Goal: Information Seeking & Learning: Learn about a topic

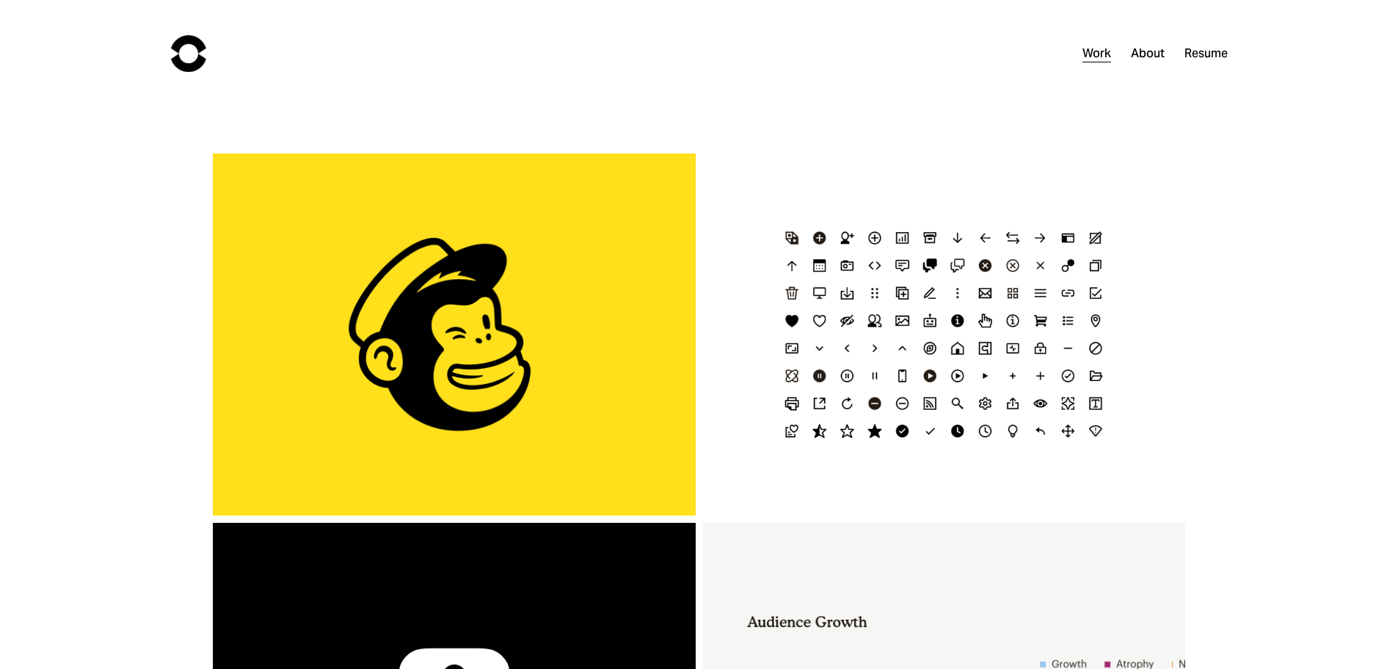
click at [1024, 381] on div "Mailchimp Icon Refresh" at bounding box center [944, 334] width 483 height 362
click at [1015, 375] on div "Mailchimp Icon Refresh" at bounding box center [944, 334] width 483 height 362
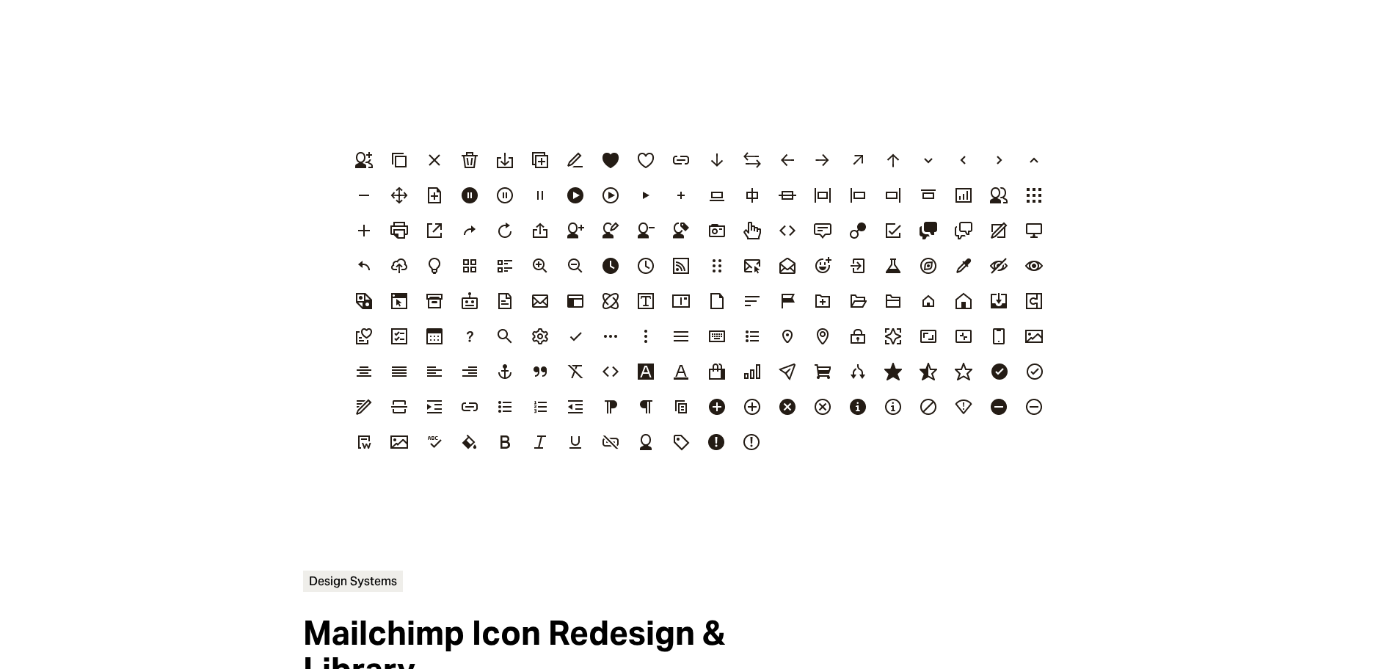
scroll to position [147, 0]
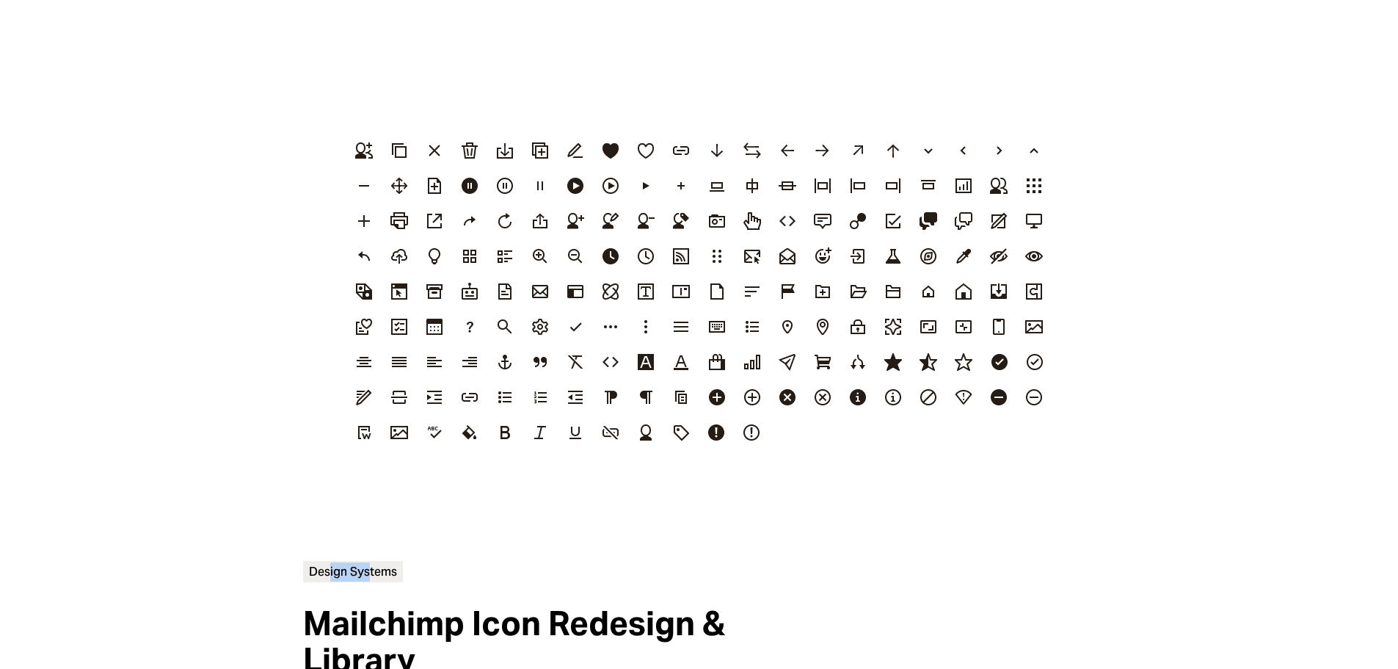
drag, startPoint x: 368, startPoint y: 572, endPoint x: 330, endPoint y: 570, distance: 38.2
click at [330, 570] on span "Design Systems" at bounding box center [353, 571] width 100 height 21
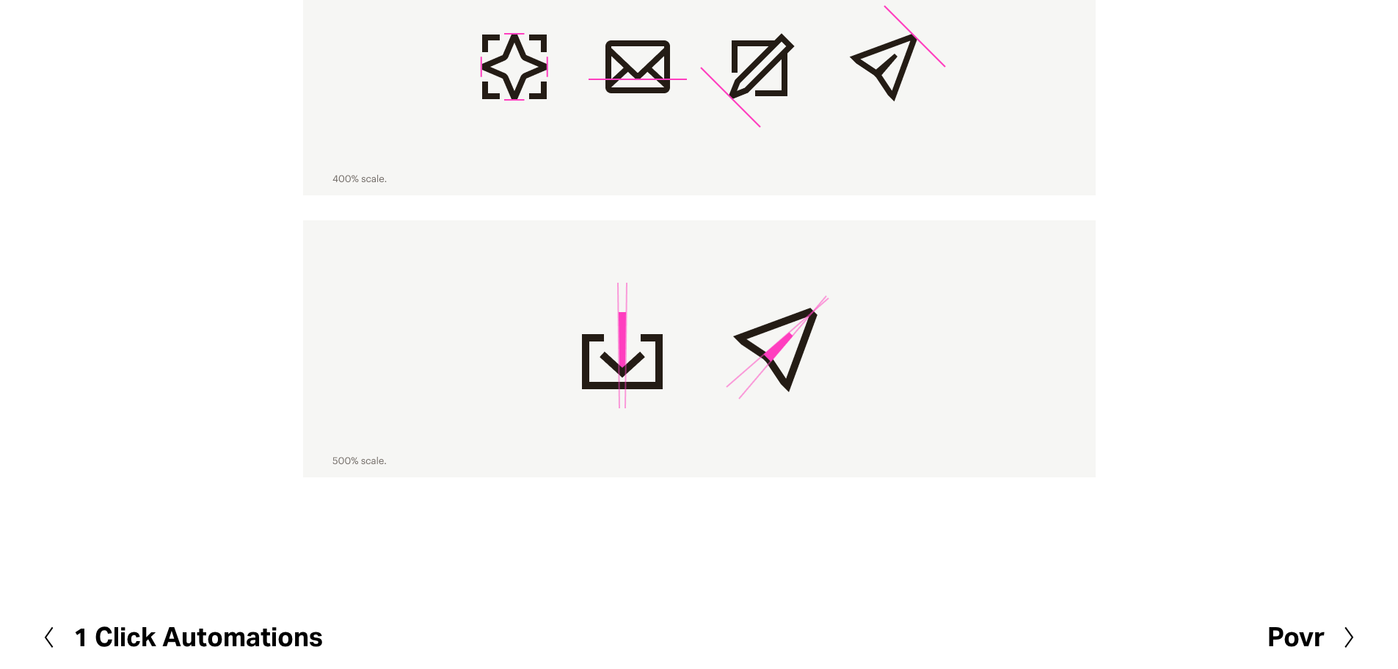
scroll to position [1677, 0]
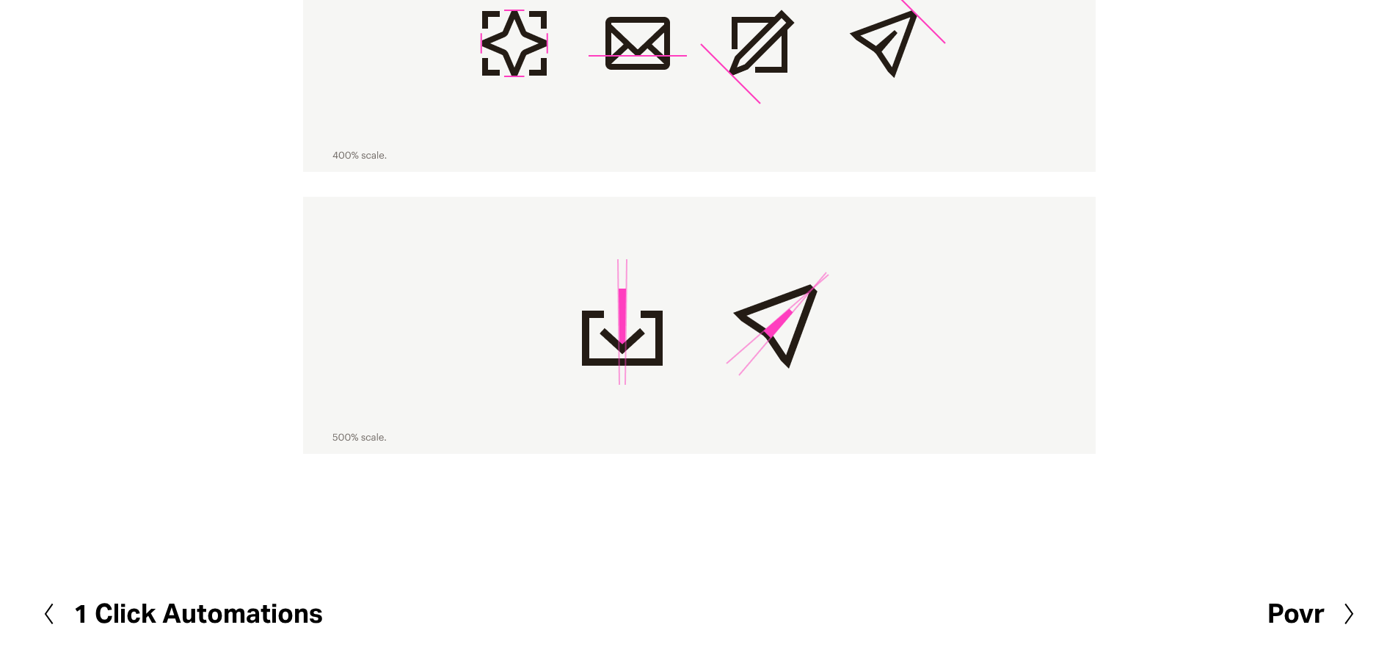
click at [297, 614] on h2 "1 Click Automations" at bounding box center [198, 613] width 250 height 26
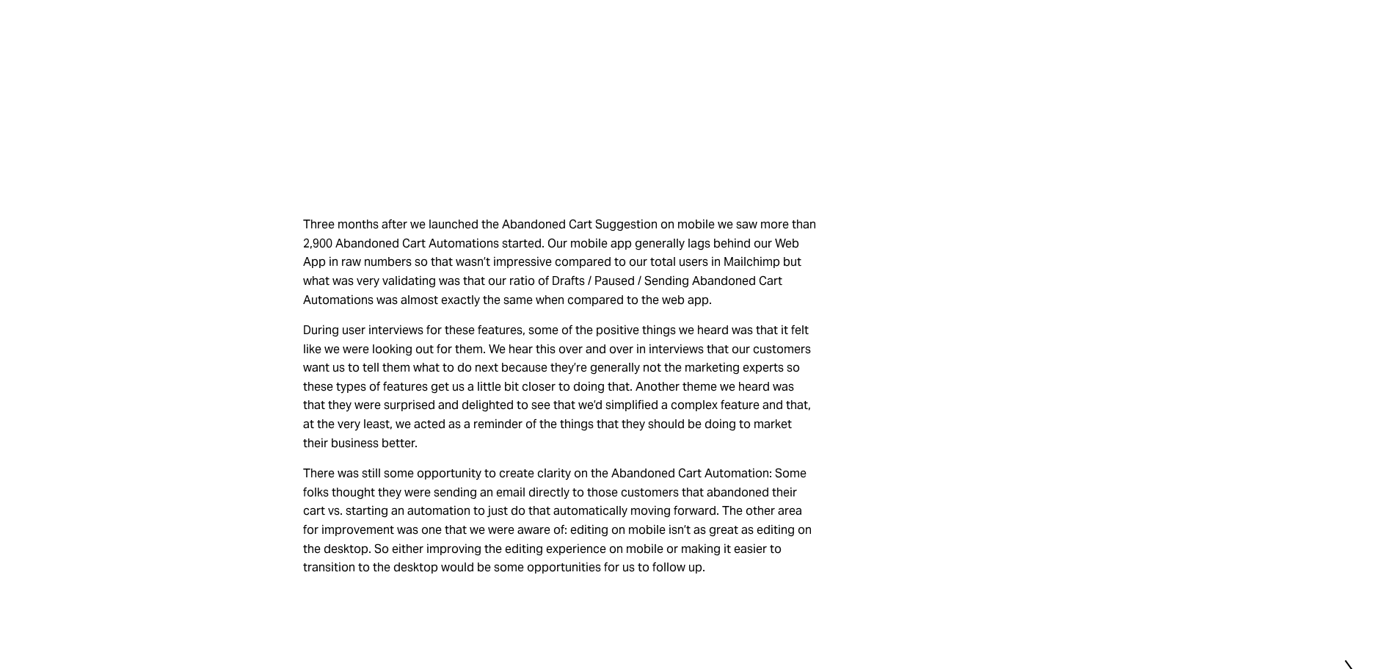
scroll to position [5519, 0]
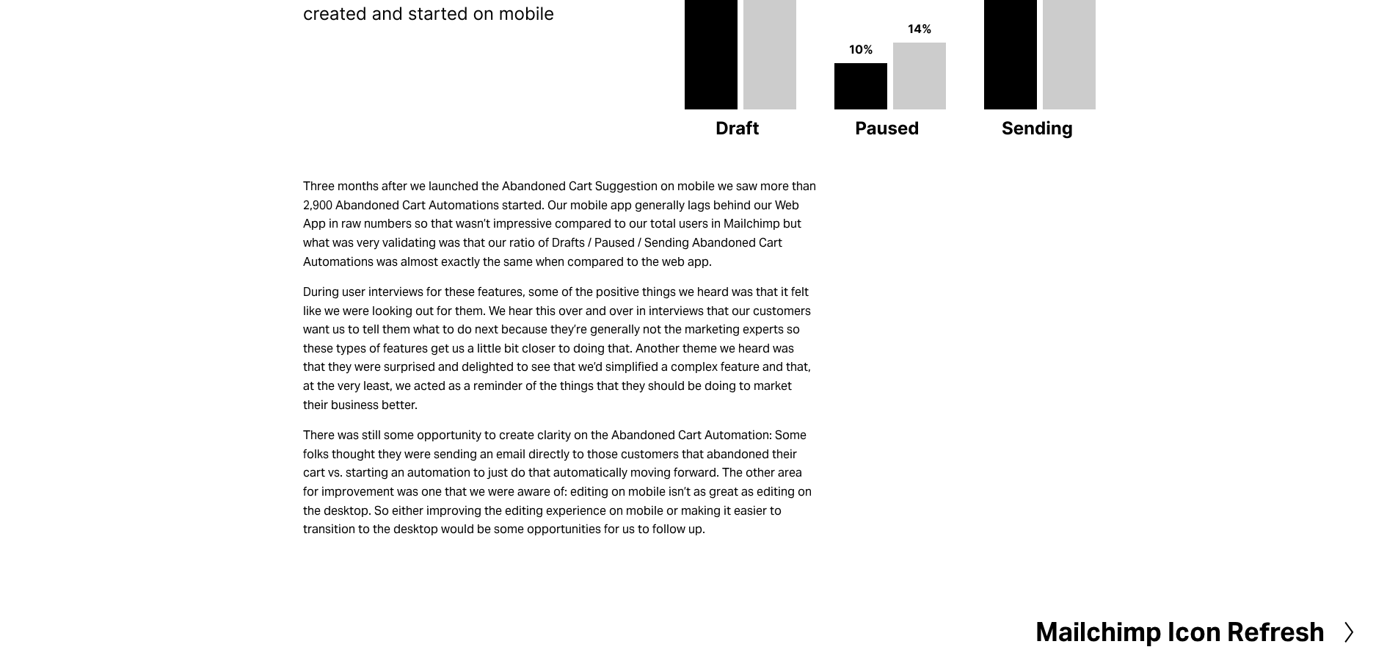
click at [1205, 619] on h2 "Mailchimp Icon Refresh" at bounding box center [1180, 632] width 289 height 26
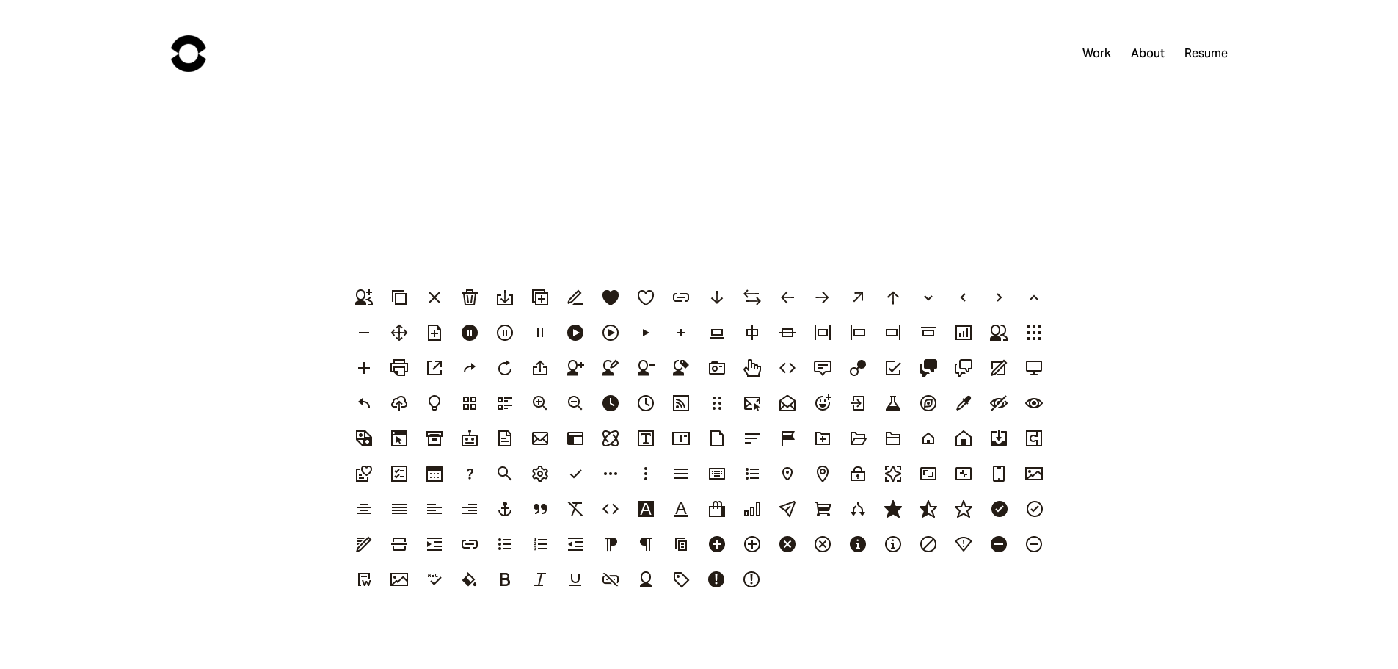
click at [1100, 54] on link "Work" at bounding box center [1097, 53] width 29 height 21
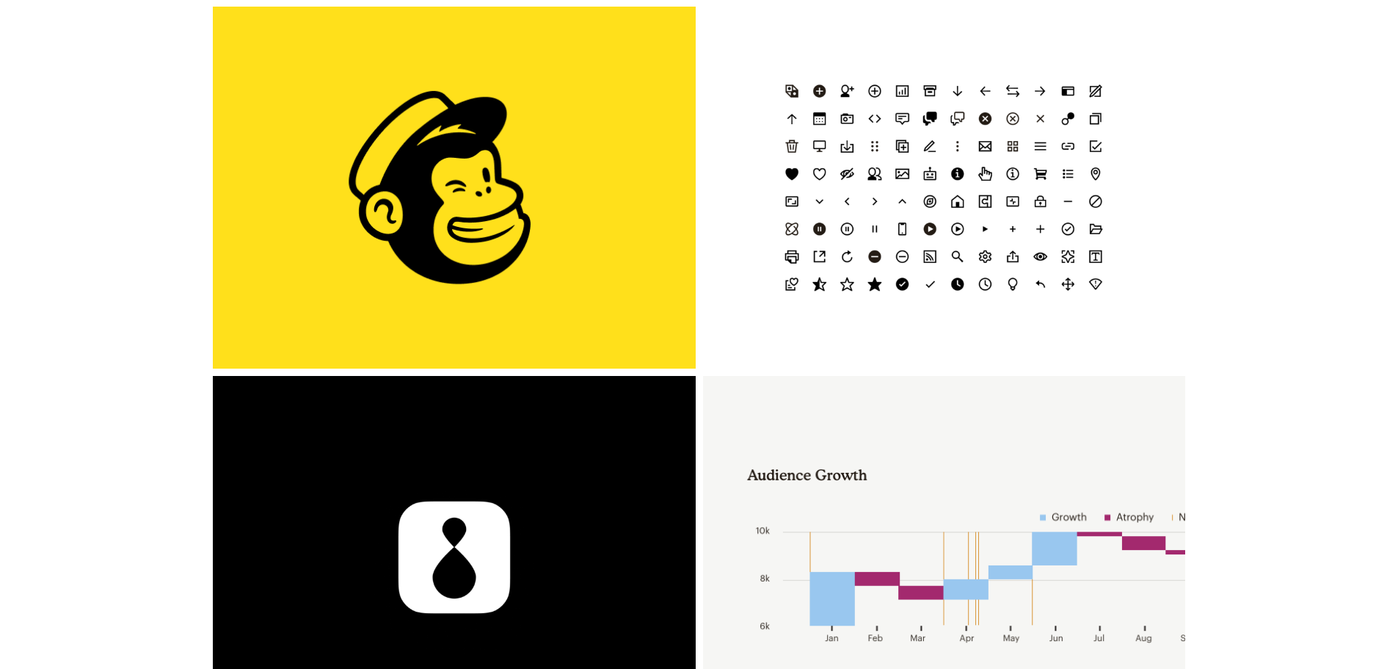
scroll to position [440, 0]
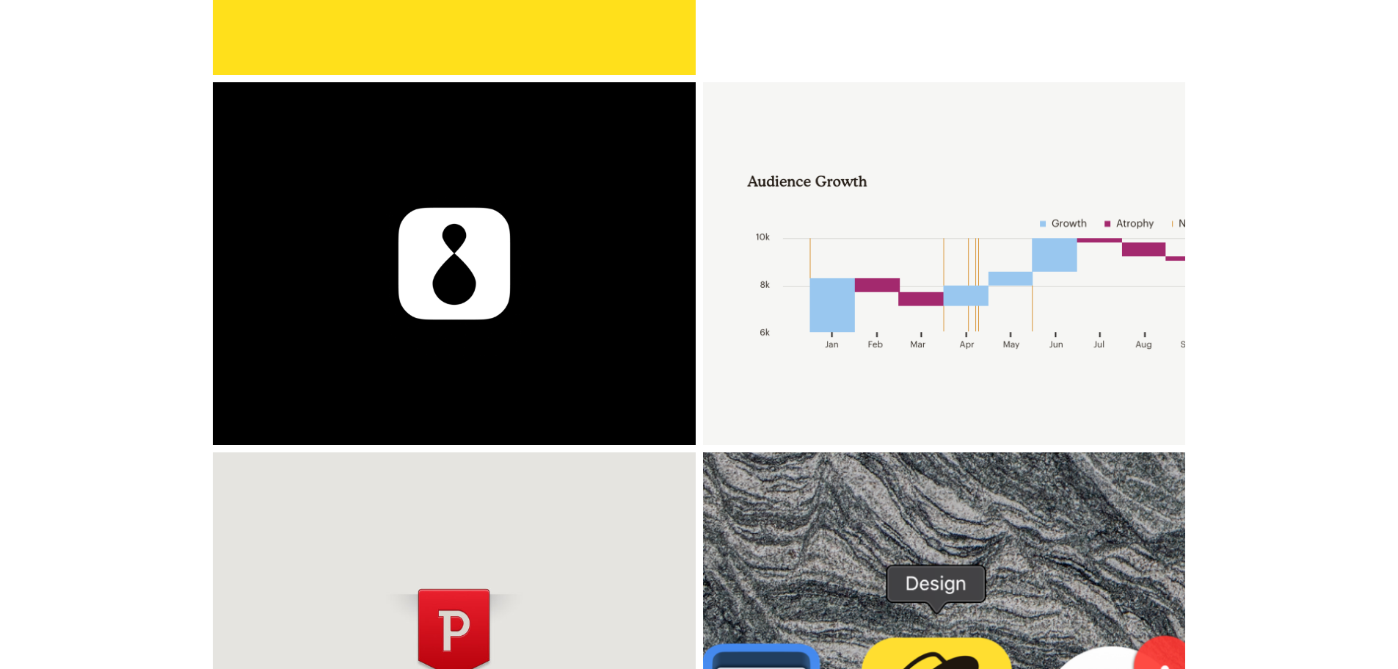
click at [582, 355] on div "Povr" at bounding box center [454, 263] width 483 height 362
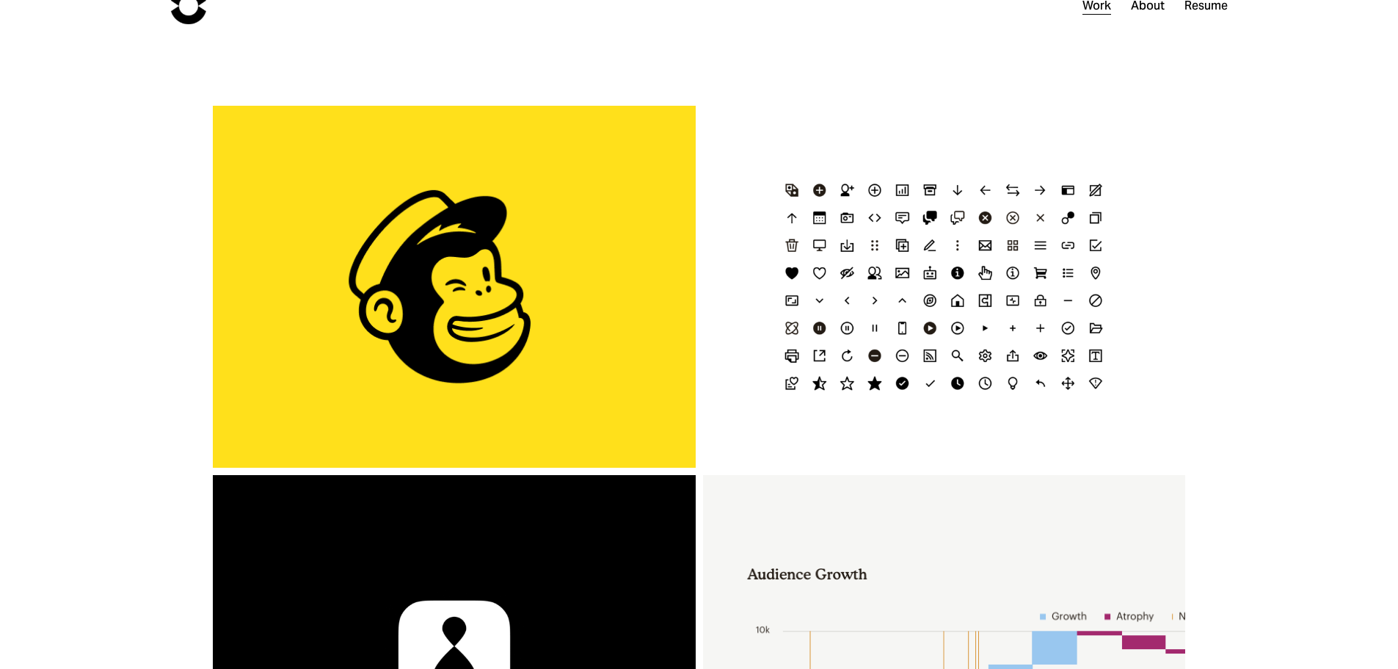
scroll to position [73, 0]
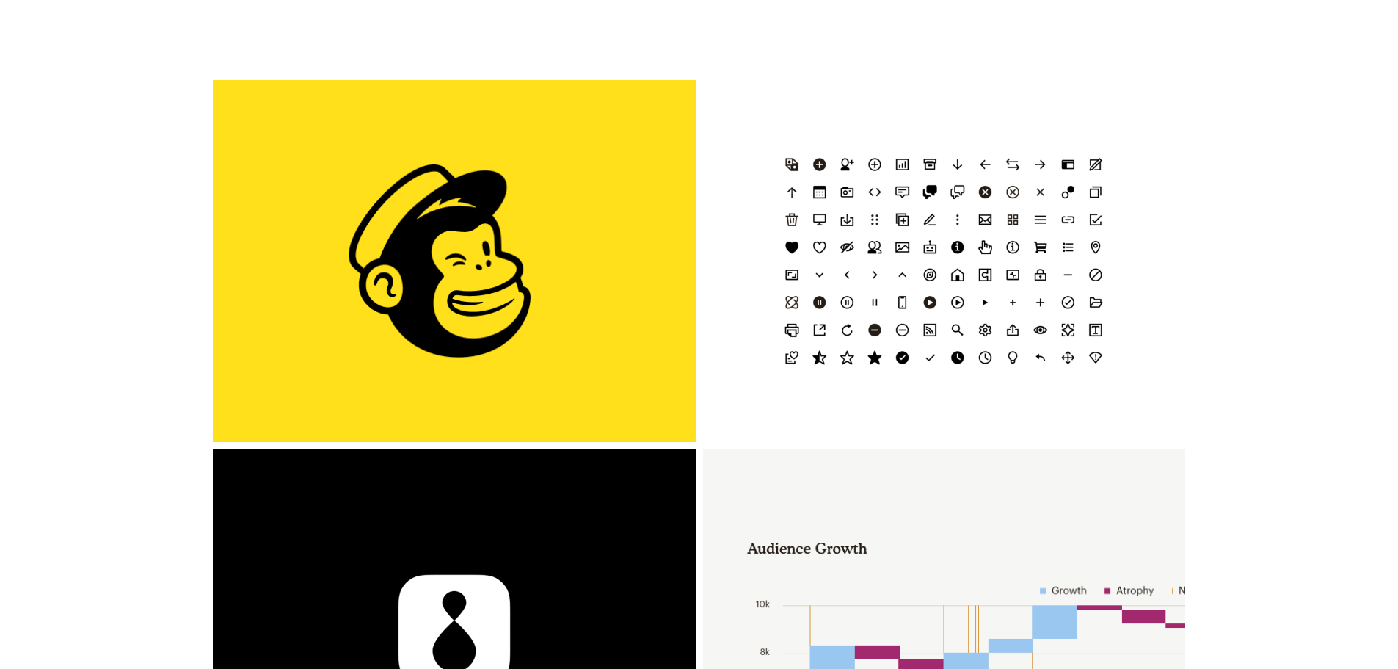
click at [546, 569] on div "Povr" at bounding box center [454, 630] width 483 height 362
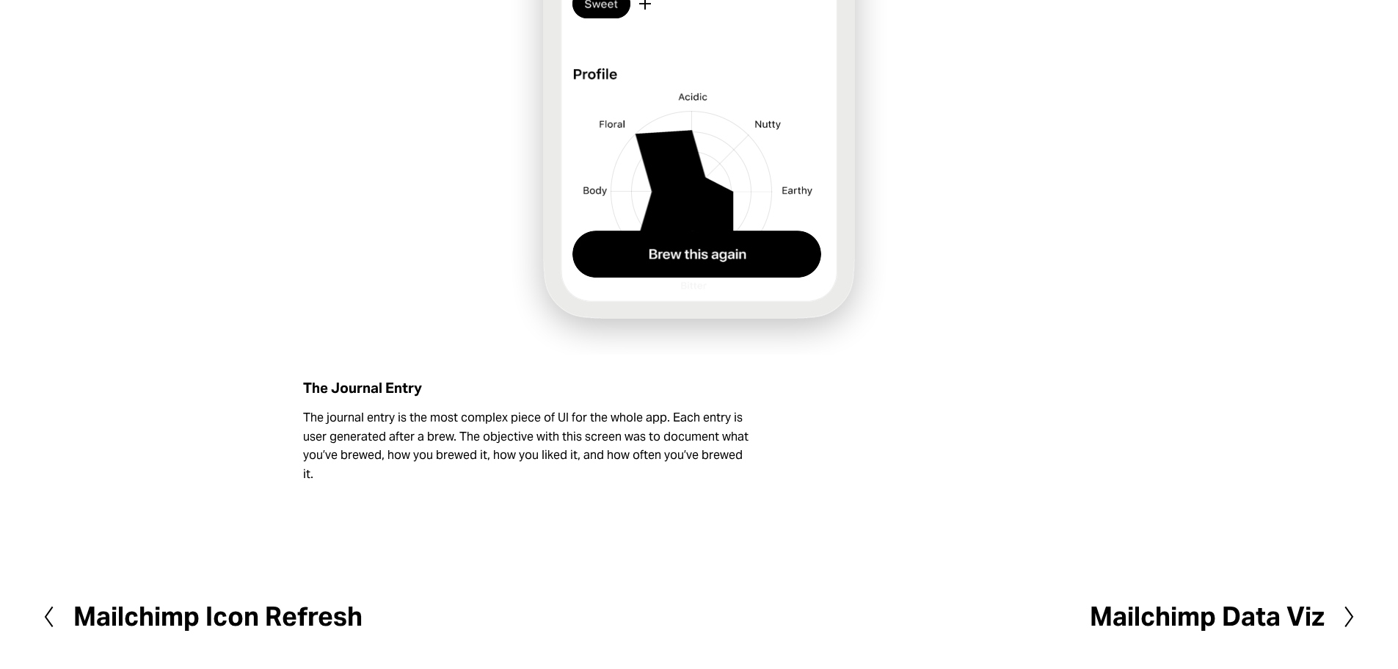
scroll to position [3032, 0]
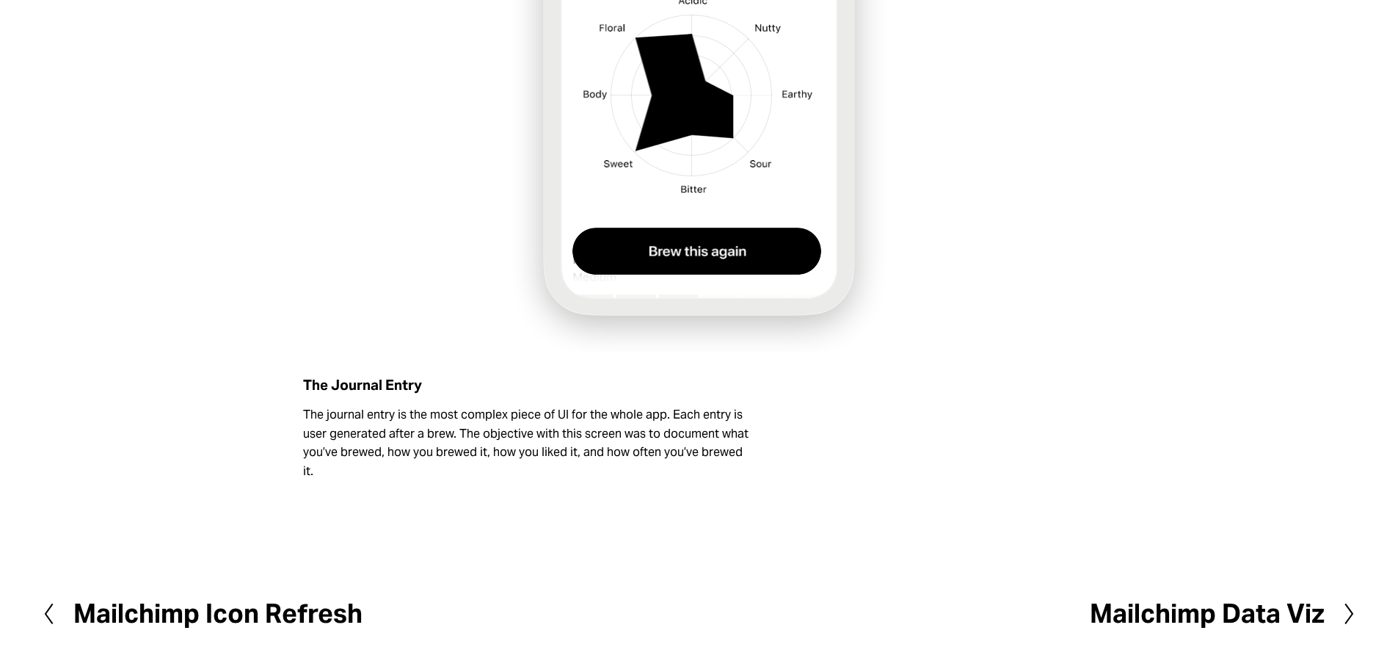
click at [1258, 609] on h2 "Mailchimp Data Viz" at bounding box center [1207, 613] width 235 height 26
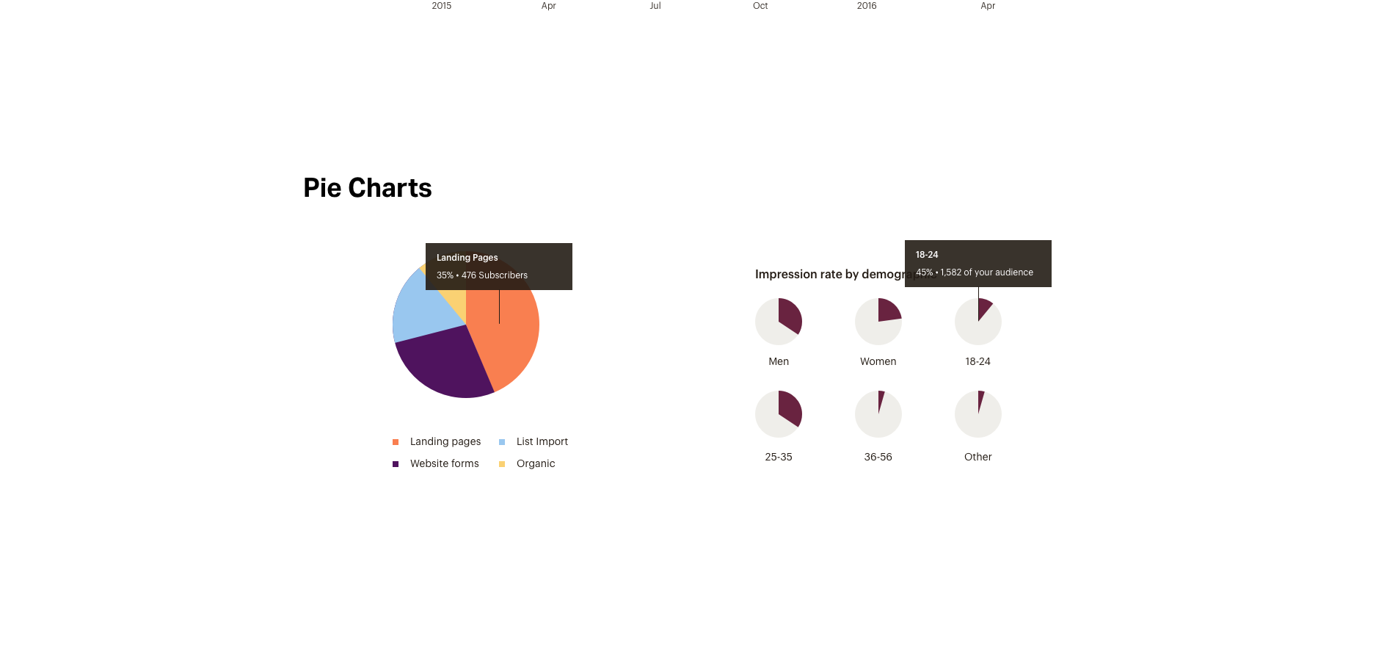
scroll to position [5819, 0]
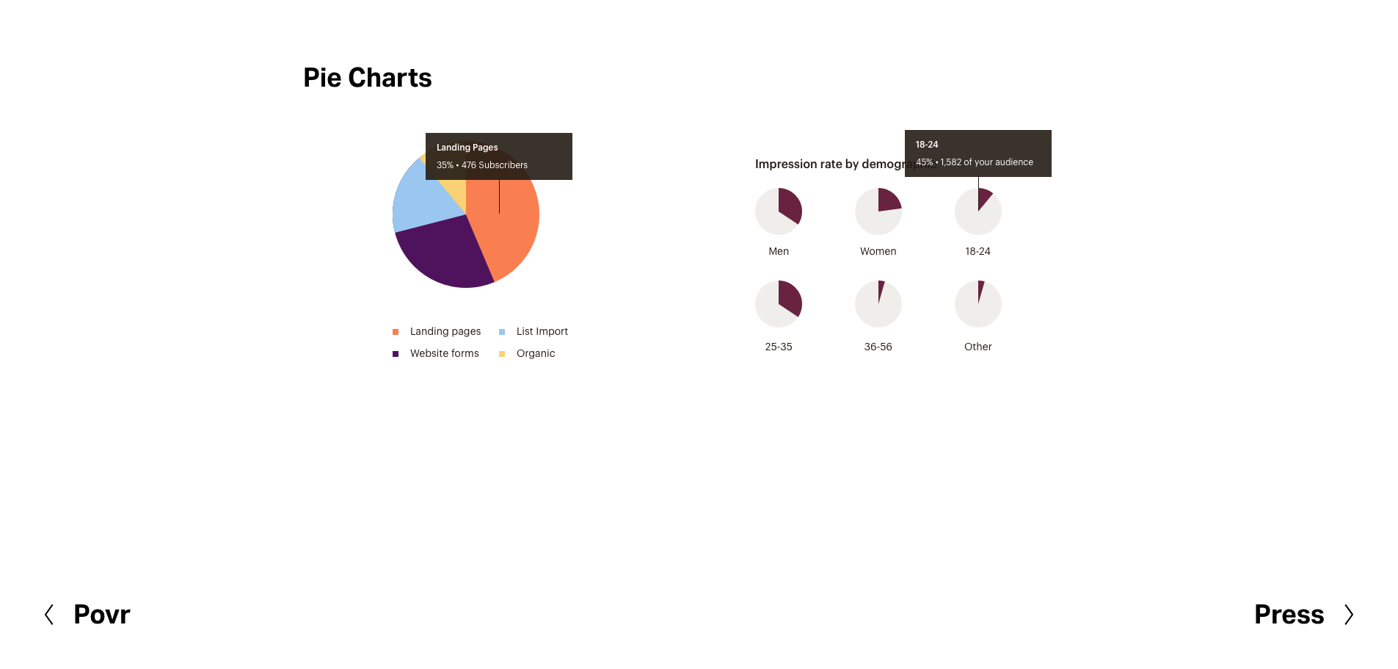
click at [1307, 624] on h2 "Press" at bounding box center [1289, 614] width 70 height 26
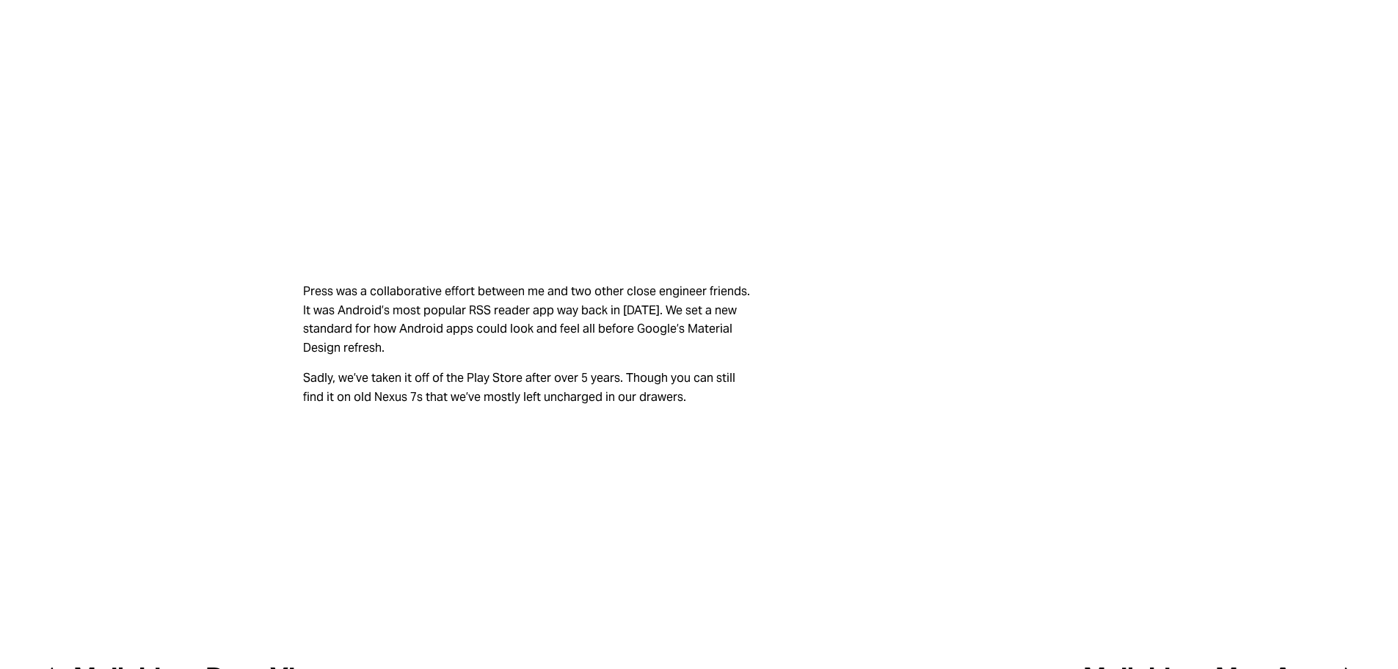
scroll to position [1001, 0]
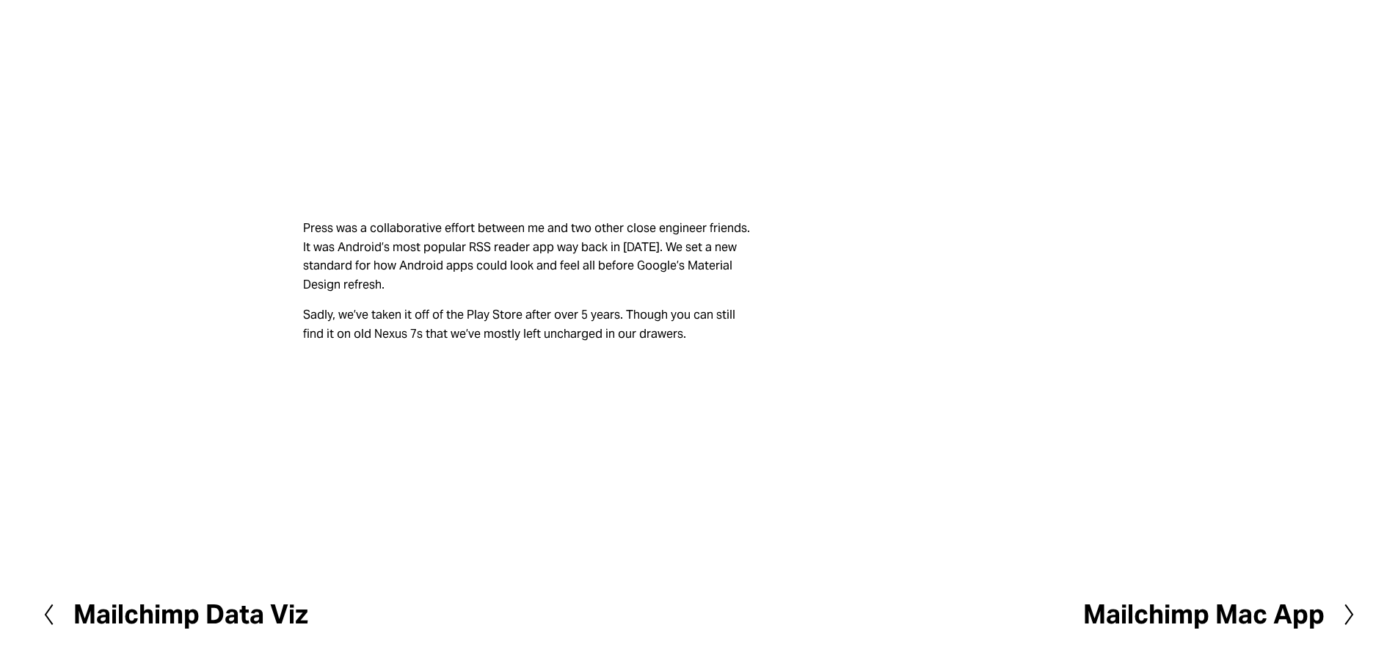
click at [1267, 611] on h2 "Mailchimp Mac App" at bounding box center [1204, 614] width 242 height 26
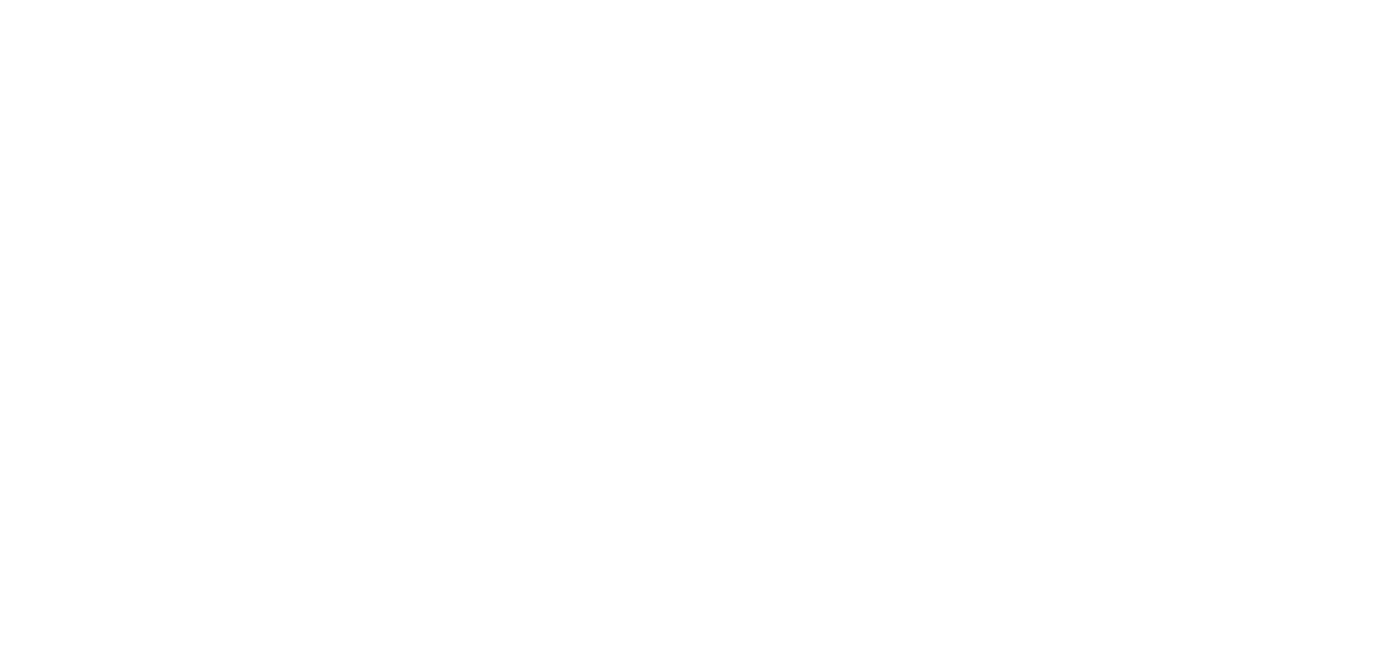
scroll to position [1417, 0]
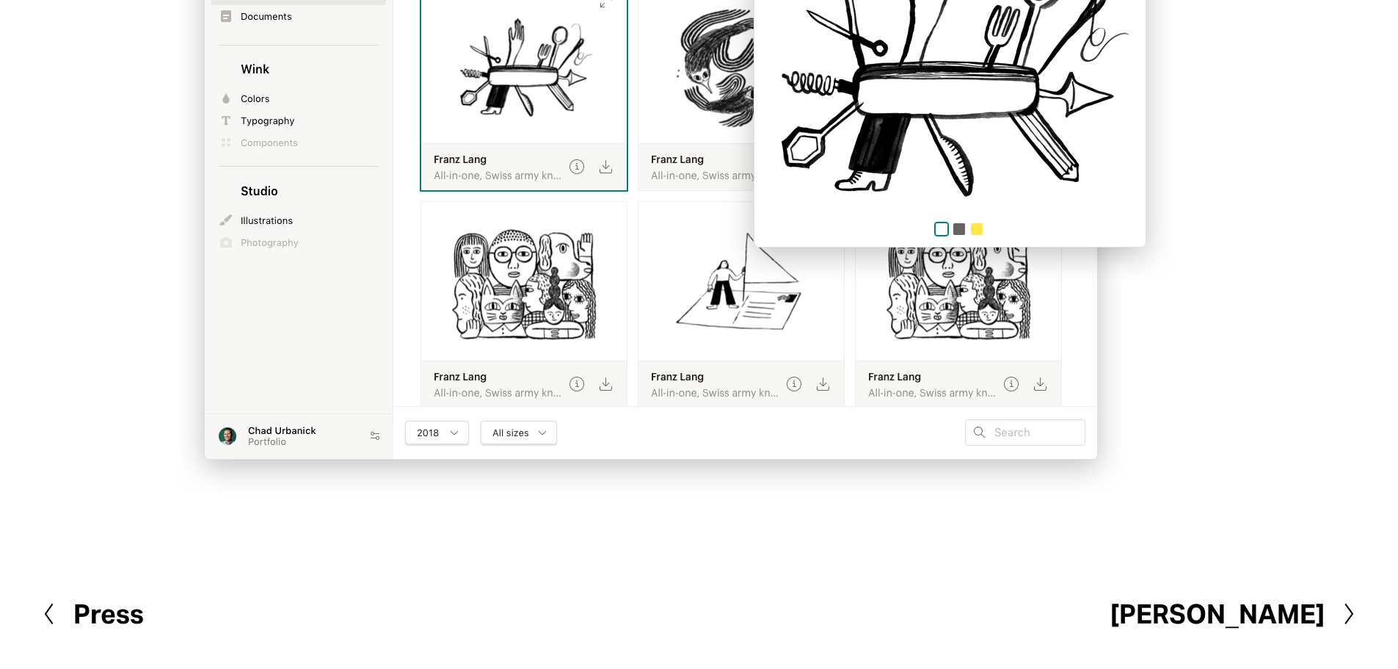
click at [1285, 614] on h2 "Tikku" at bounding box center [1218, 614] width 214 height 26
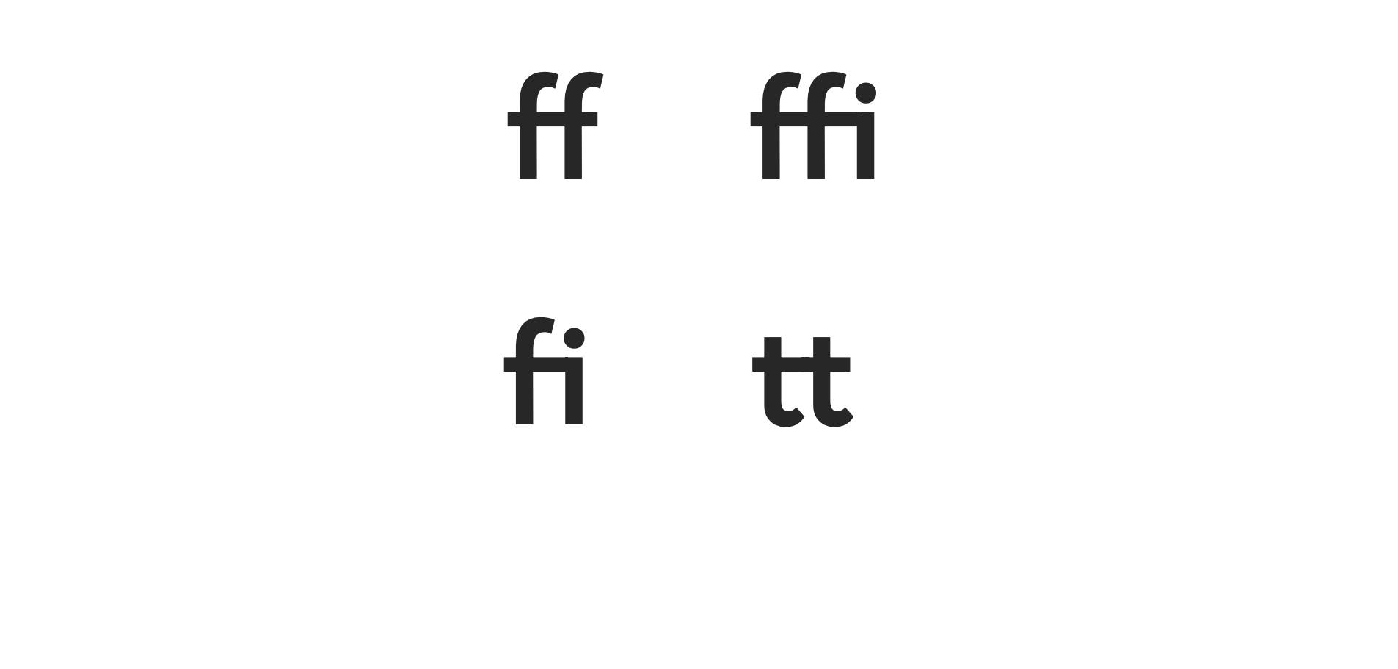
scroll to position [3366, 0]
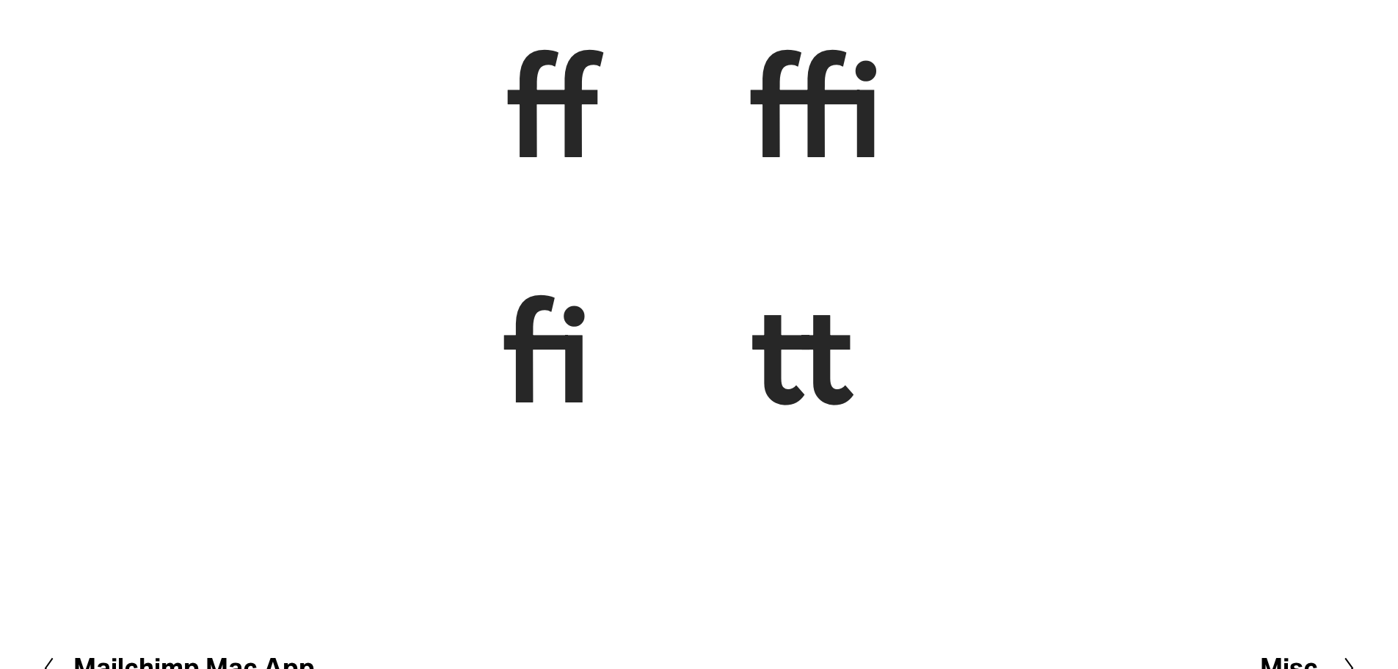
click at [1302, 655] on h2 "Misc." at bounding box center [1292, 668] width 65 height 26
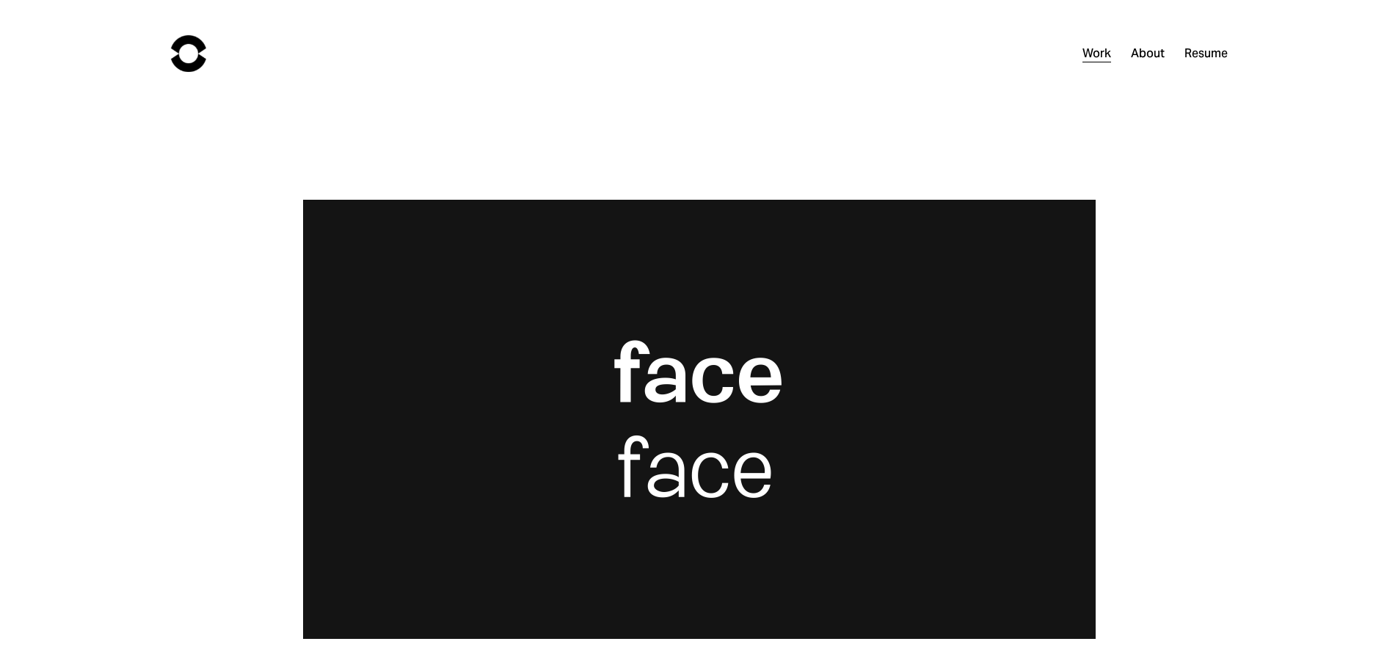
click at [1084, 53] on link "Work" at bounding box center [1097, 53] width 29 height 21
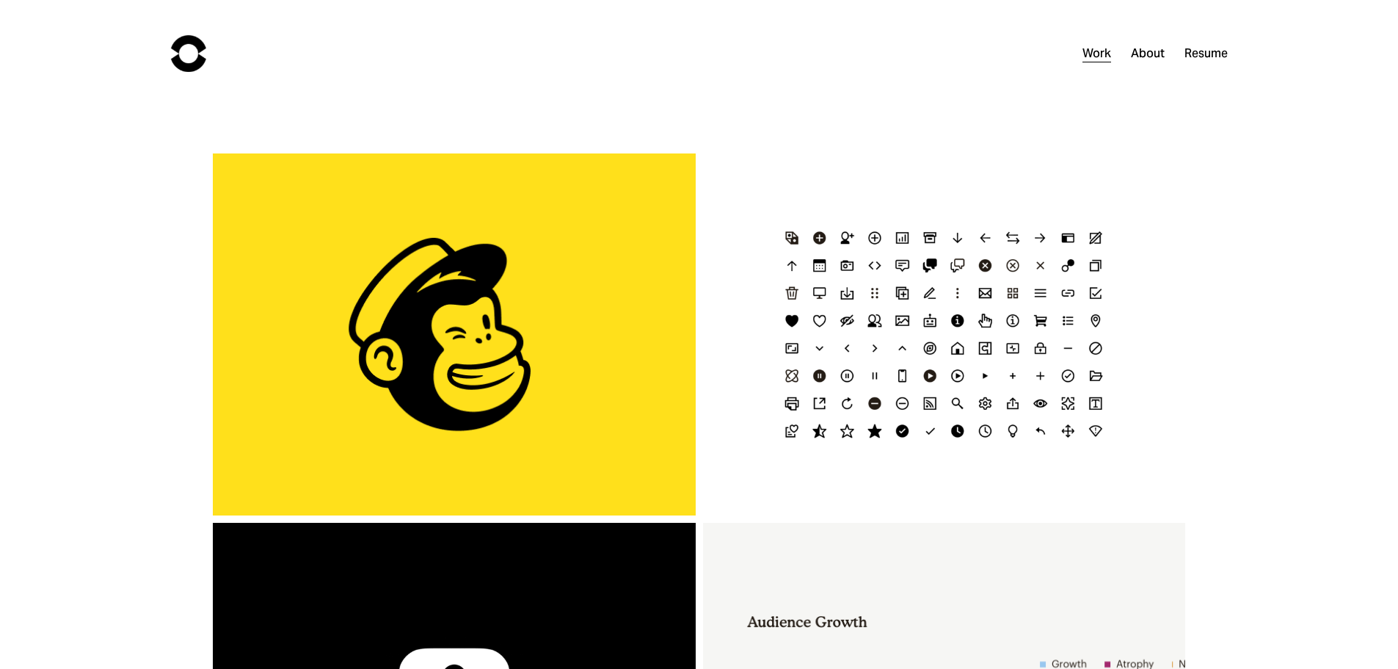
click at [531, 367] on div "1 Click Automations" at bounding box center [454, 334] width 483 height 362
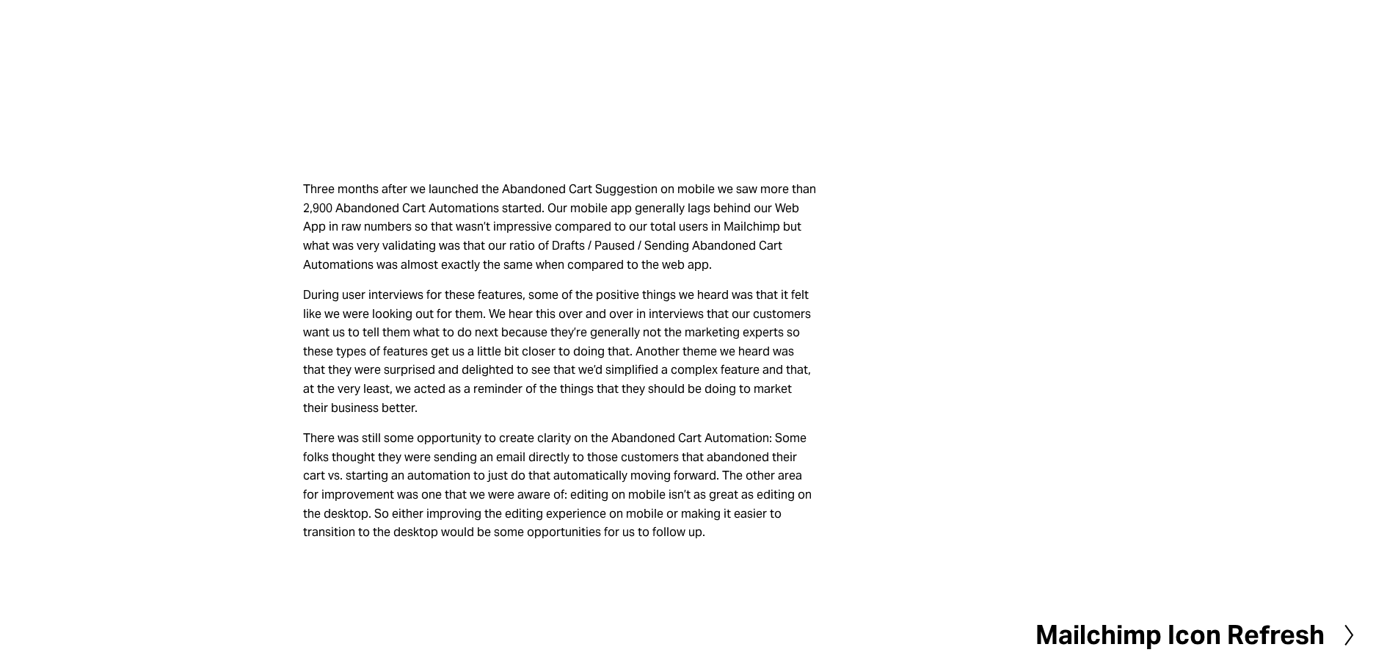
scroll to position [5519, 0]
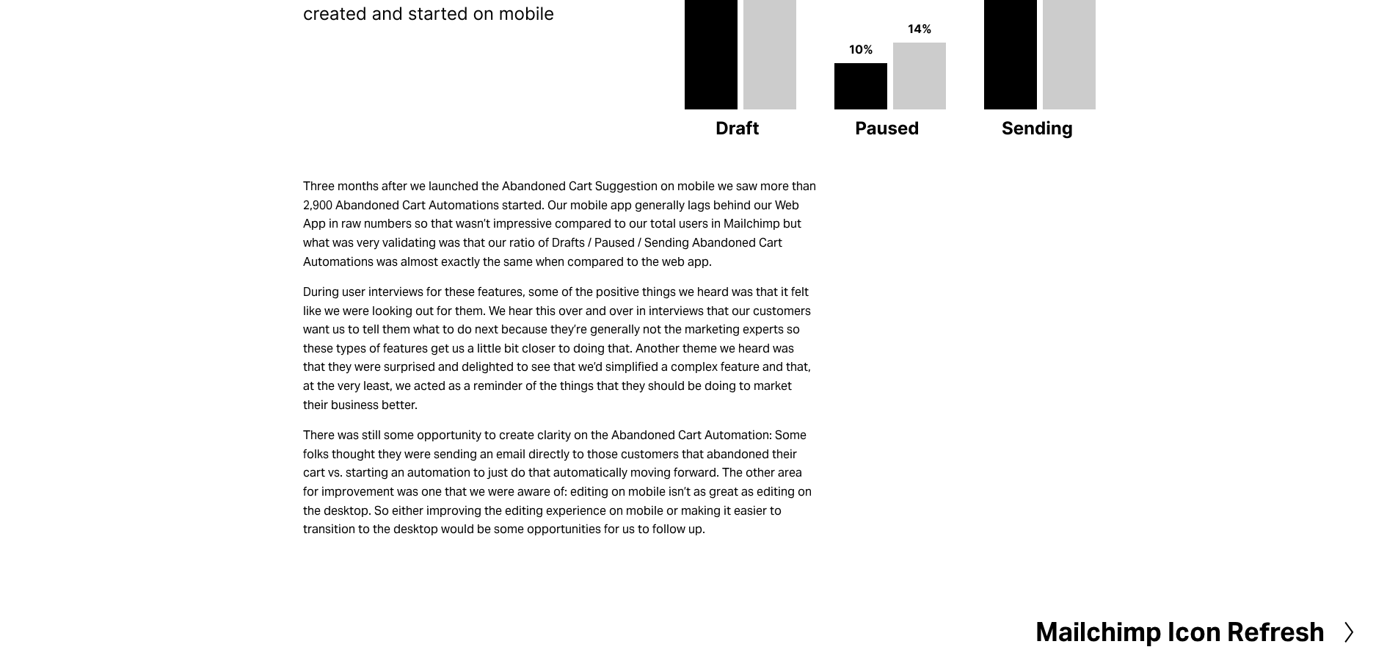
click at [1326, 620] on div at bounding box center [1341, 631] width 32 height 23
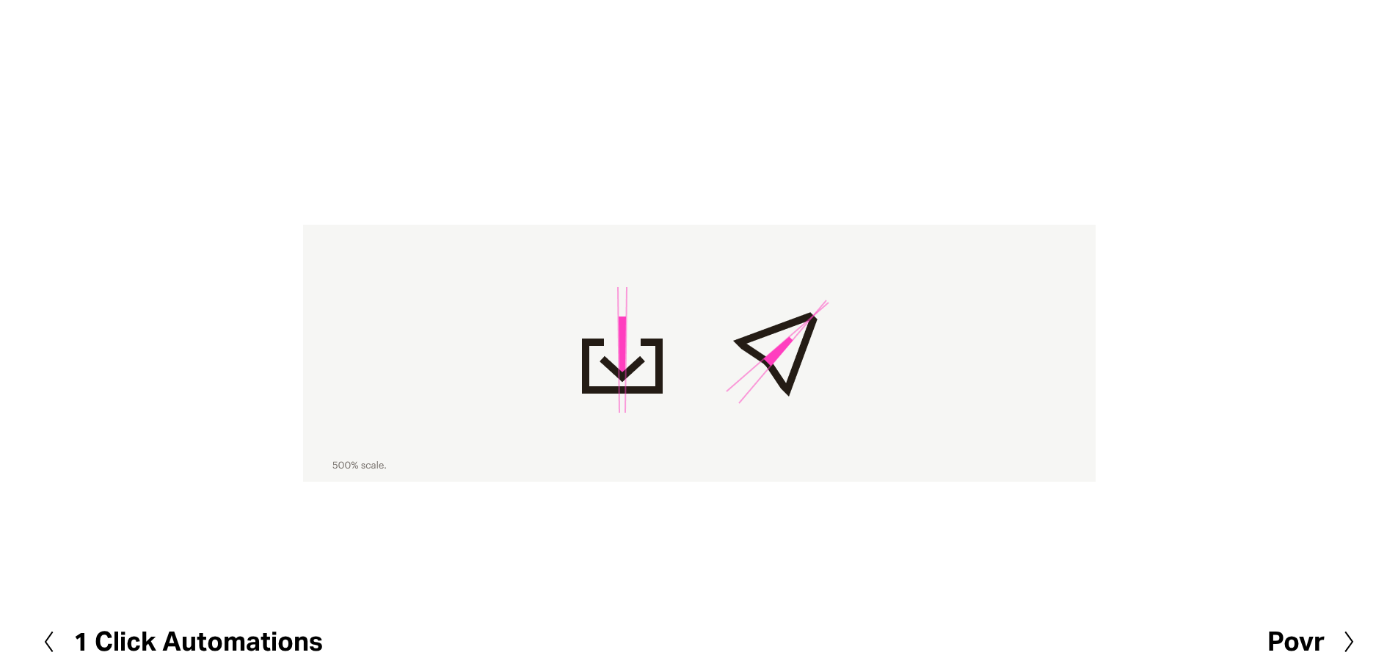
scroll to position [1677, 0]
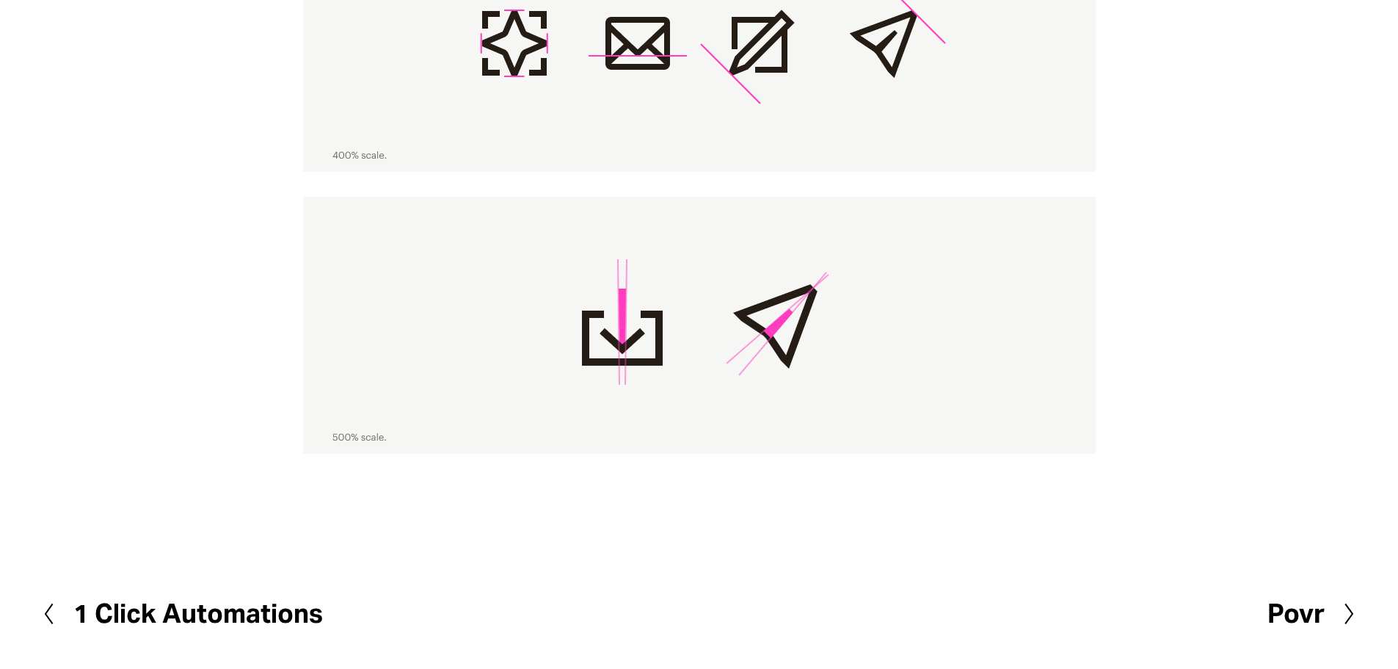
click at [1316, 616] on h2 "Povr" at bounding box center [1296, 613] width 57 height 26
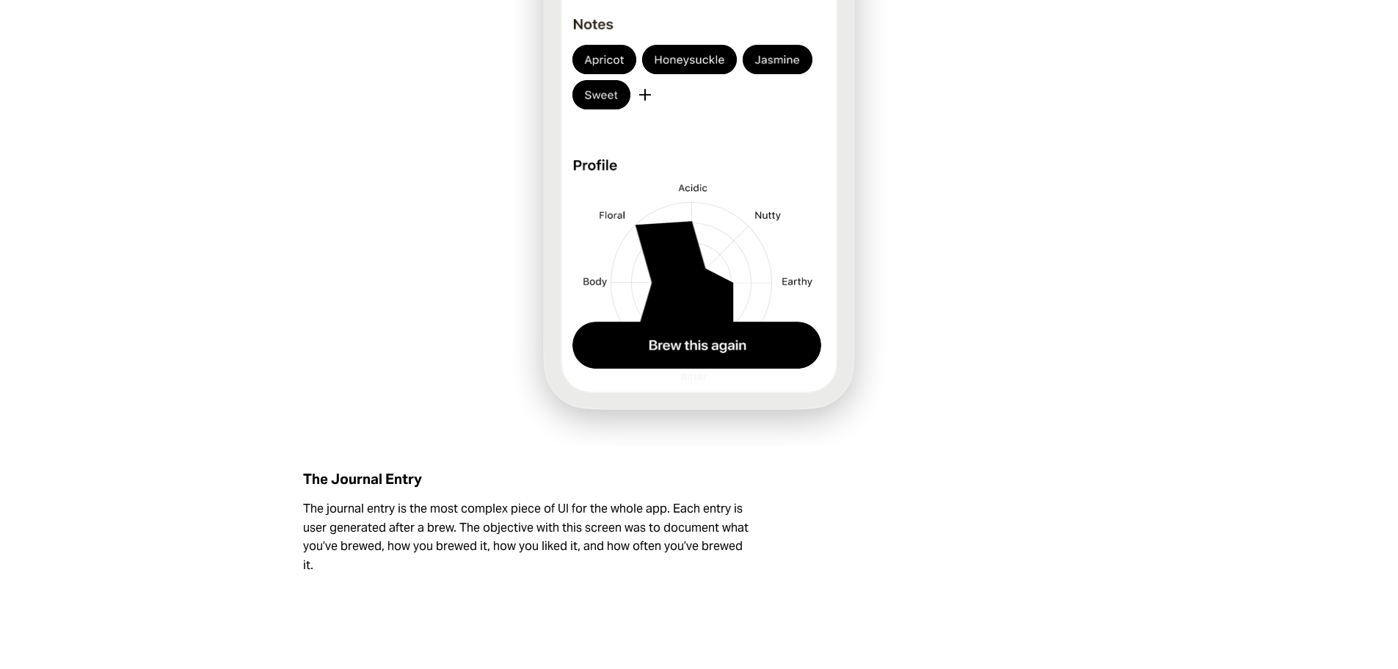
scroll to position [3032, 0]
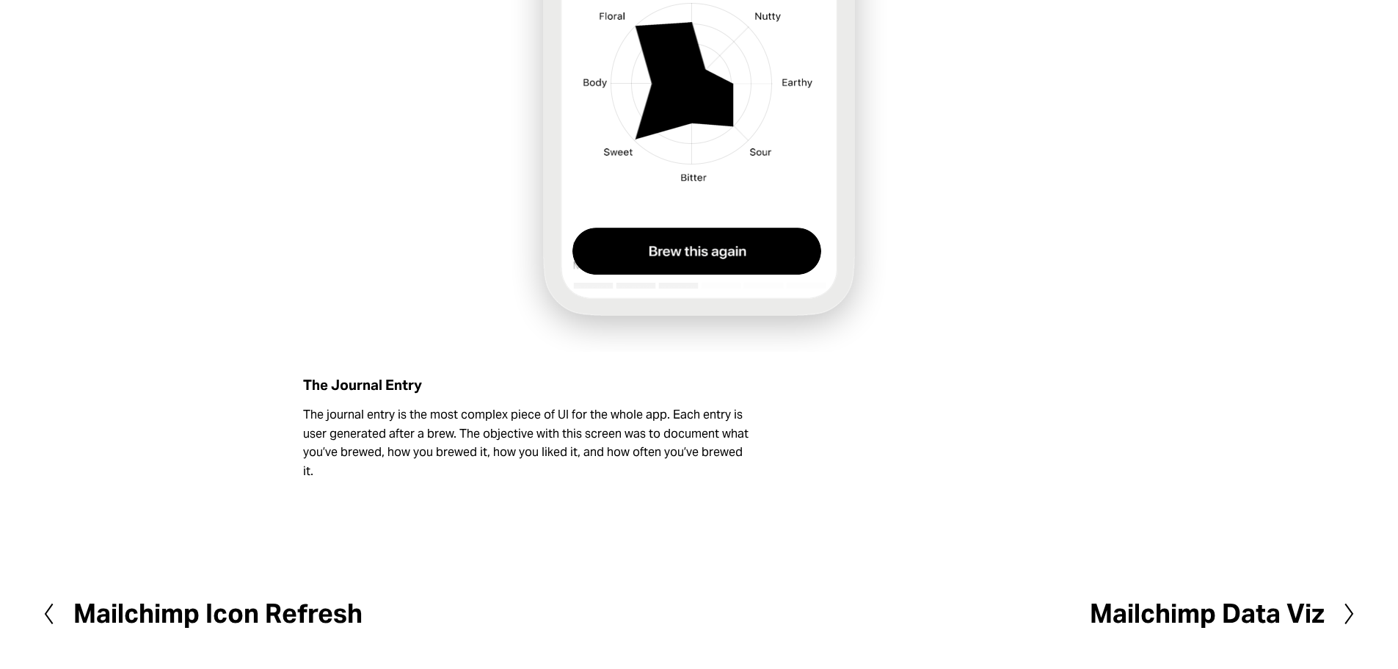
click at [1288, 620] on h2 "Mailchimp Data Viz" at bounding box center [1207, 613] width 235 height 26
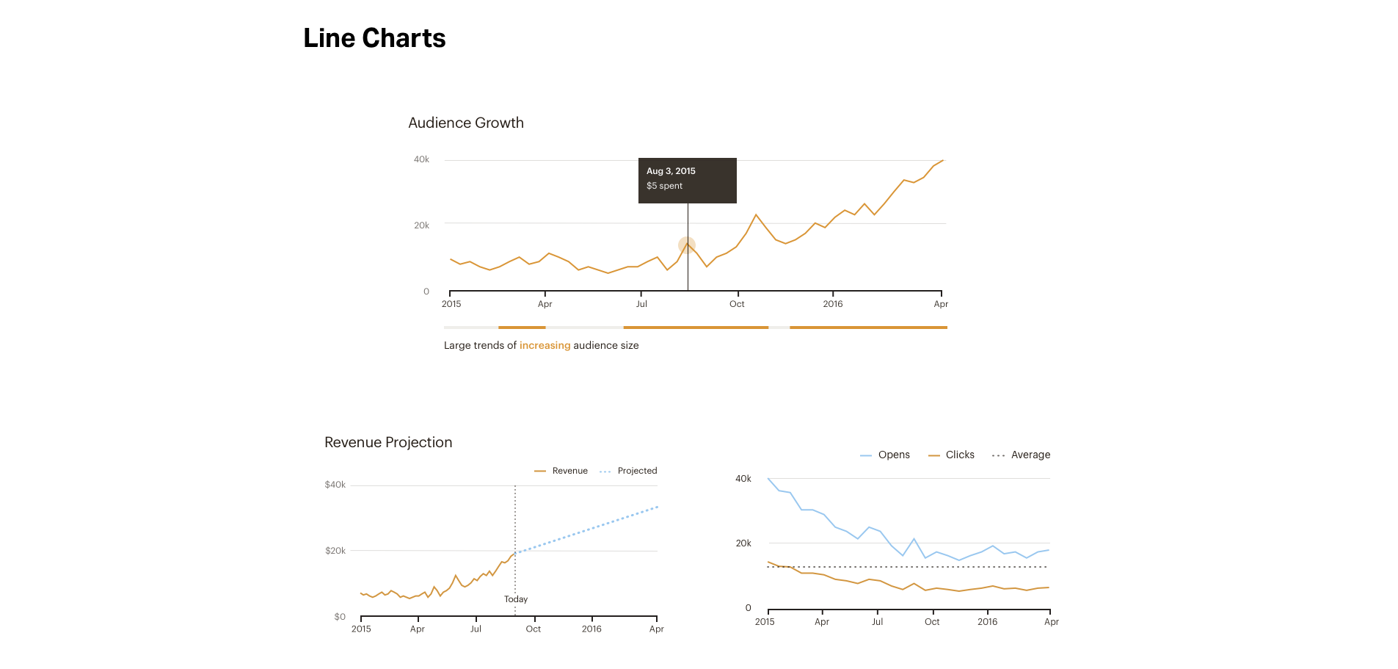
scroll to position [3890, 0]
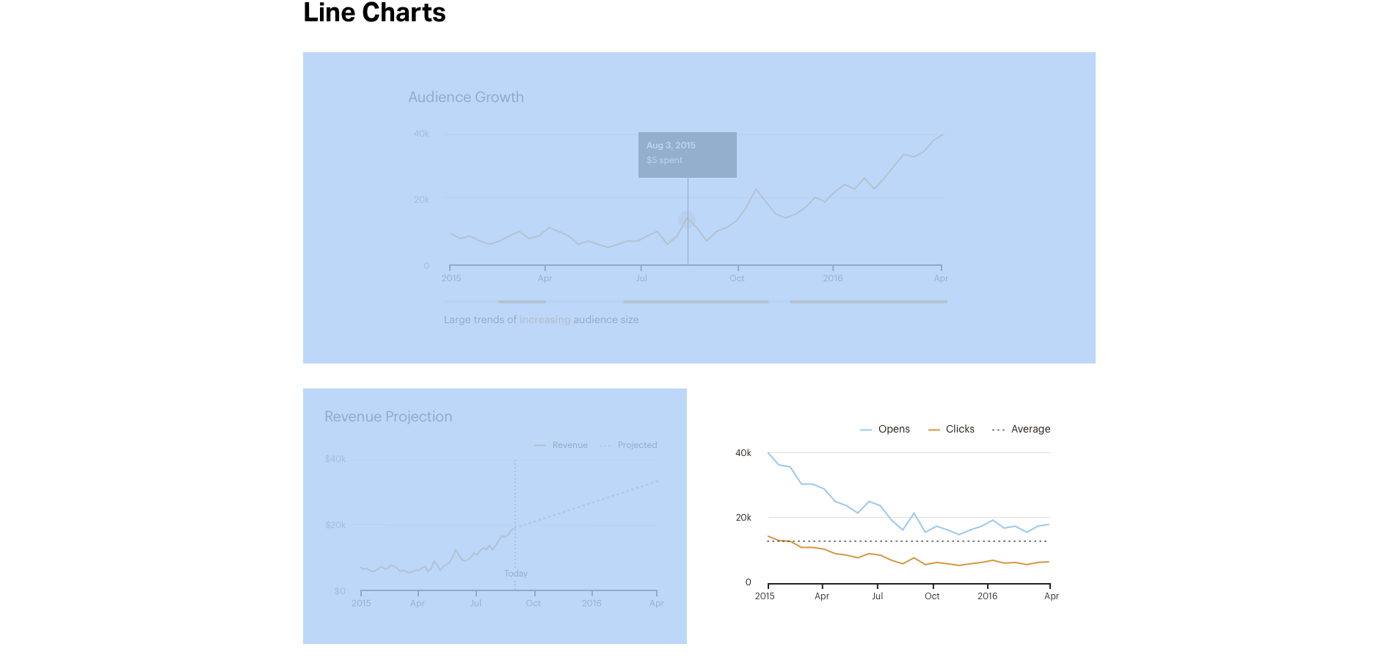
drag, startPoint x: 380, startPoint y: 358, endPoint x: 674, endPoint y: 516, distance: 333.3
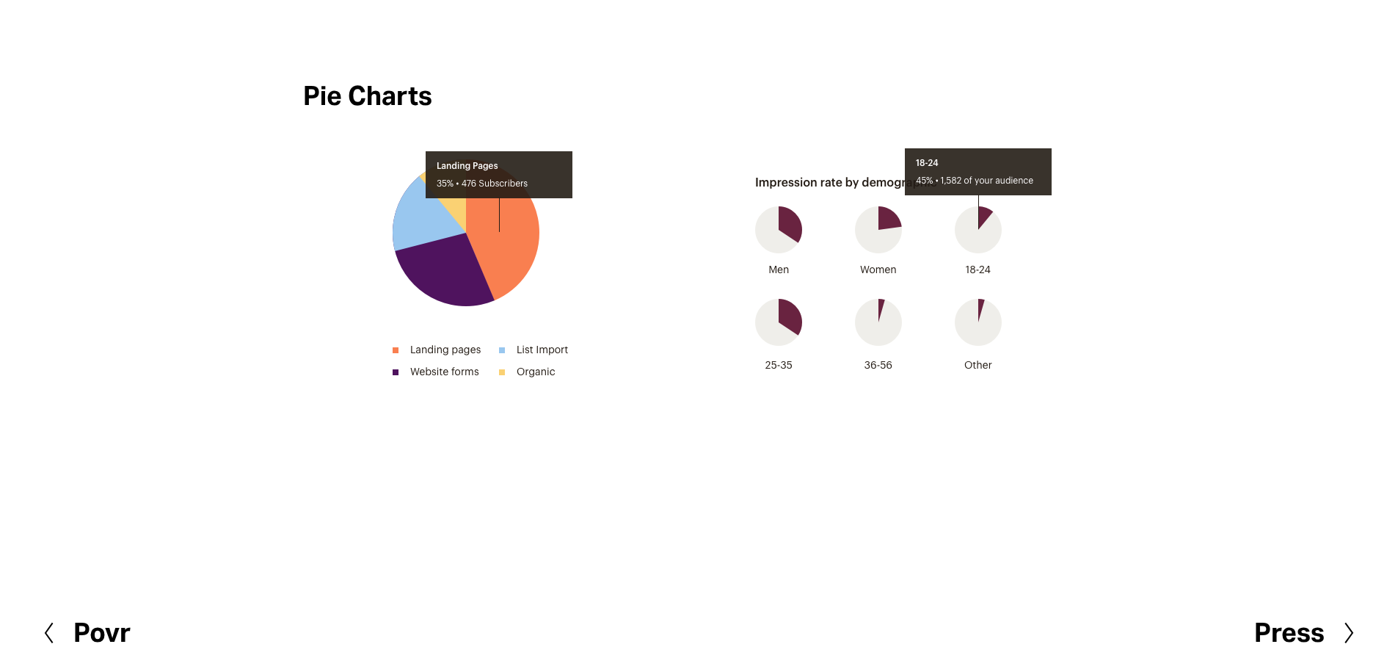
scroll to position [5819, 0]
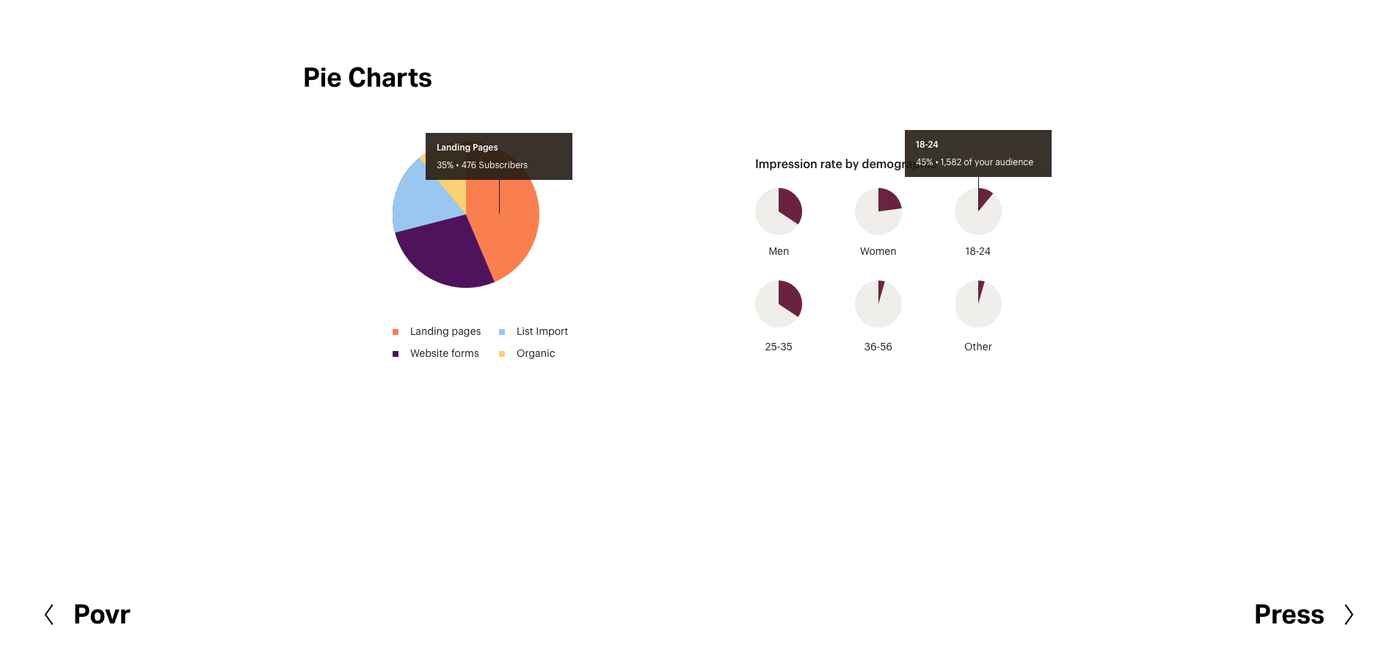
click at [1284, 612] on h2 "Press" at bounding box center [1289, 614] width 70 height 26
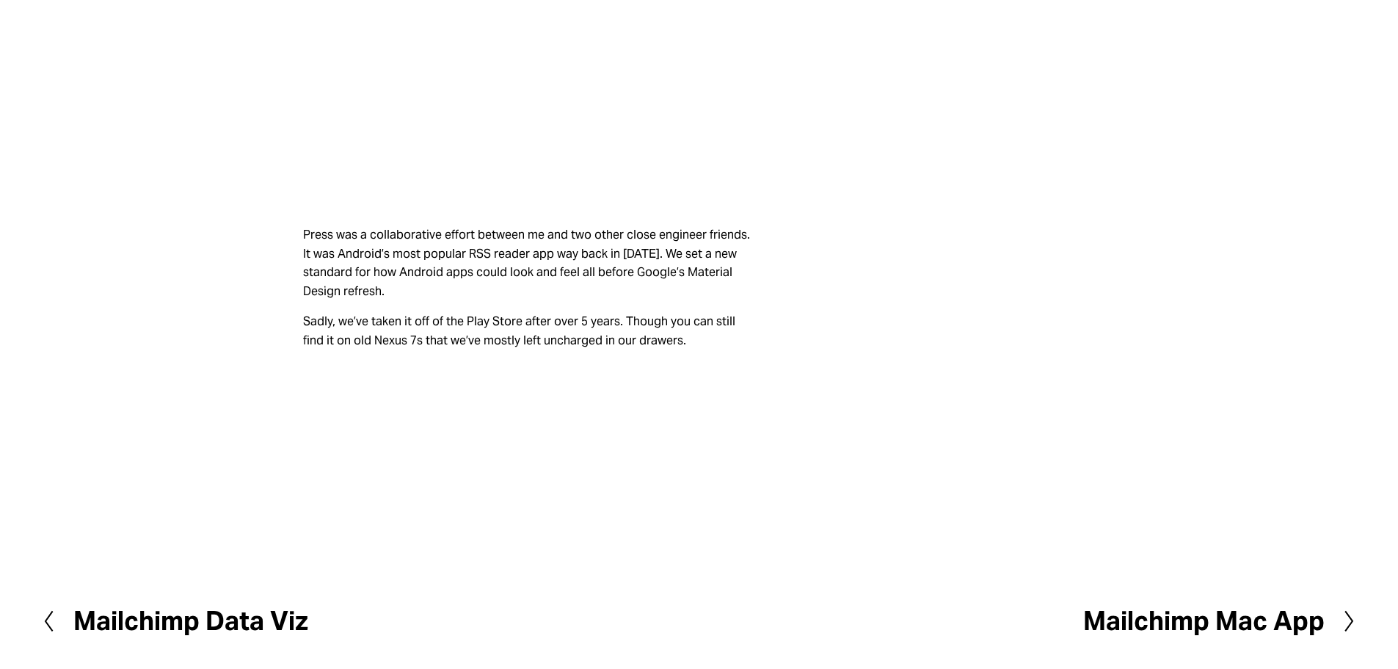
scroll to position [1001, 0]
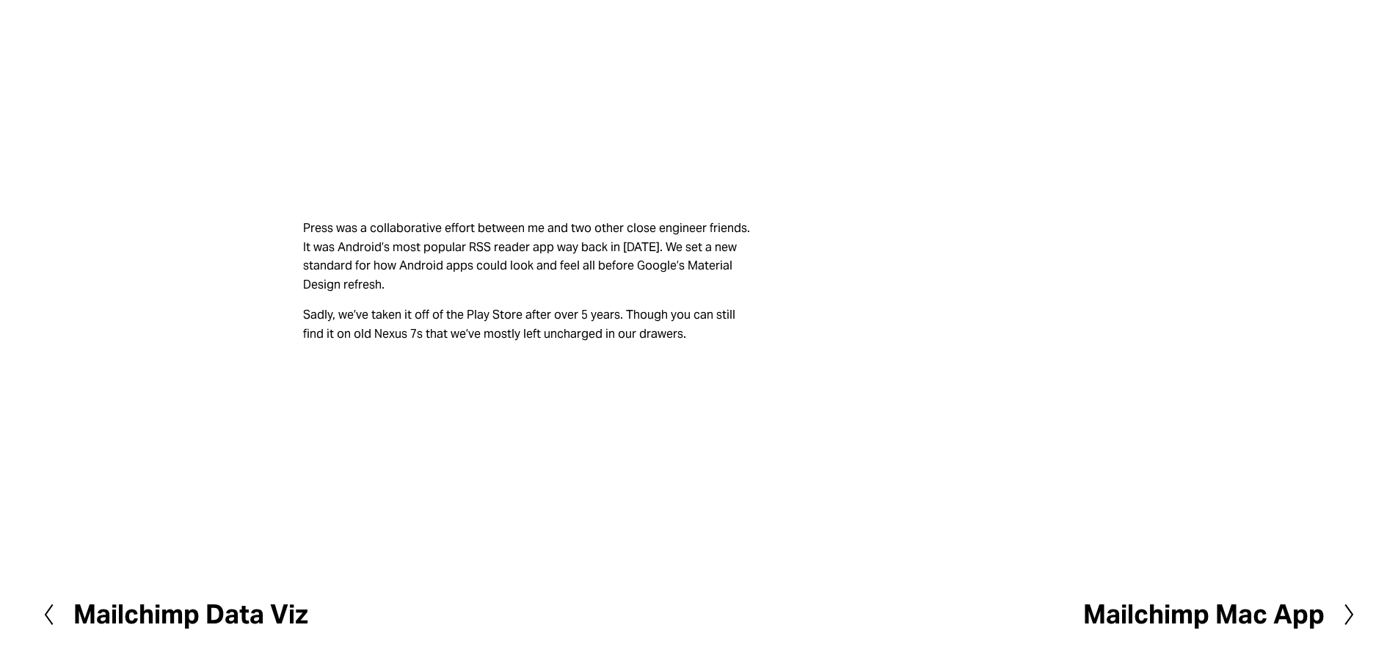
click at [1243, 614] on h2 "Mailchimp Mac App" at bounding box center [1204, 614] width 242 height 26
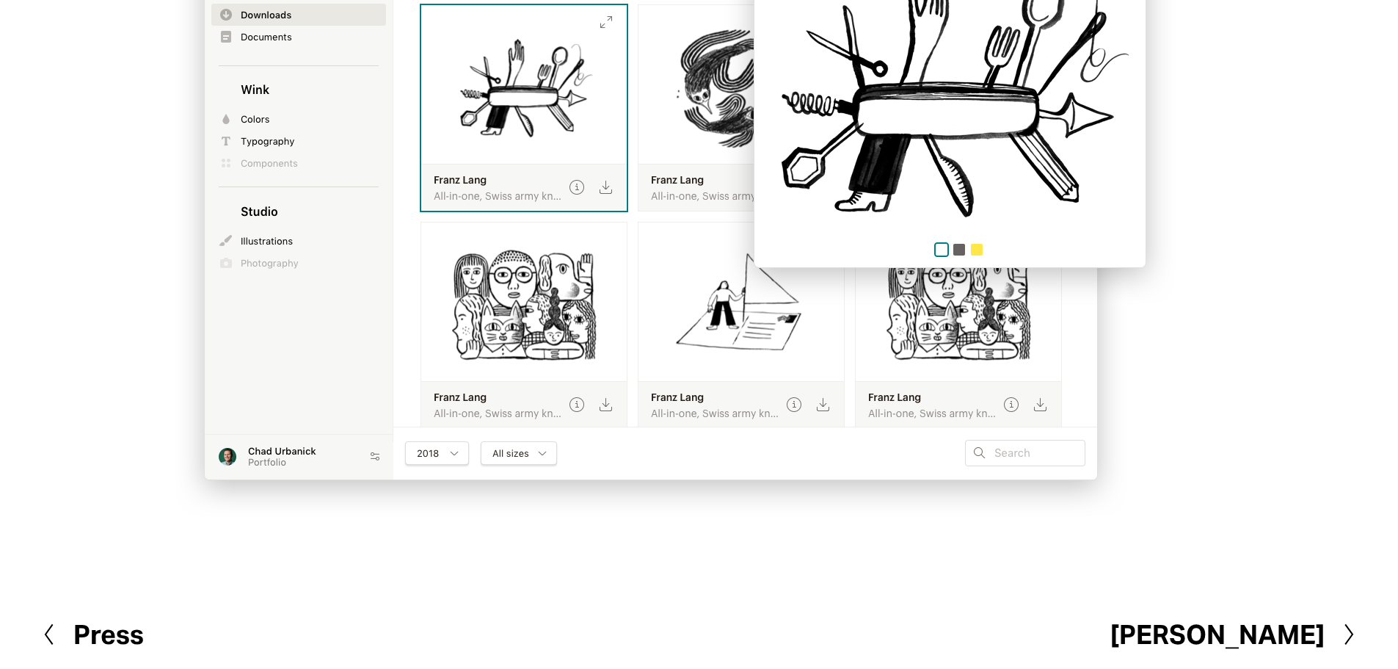
scroll to position [1417, 0]
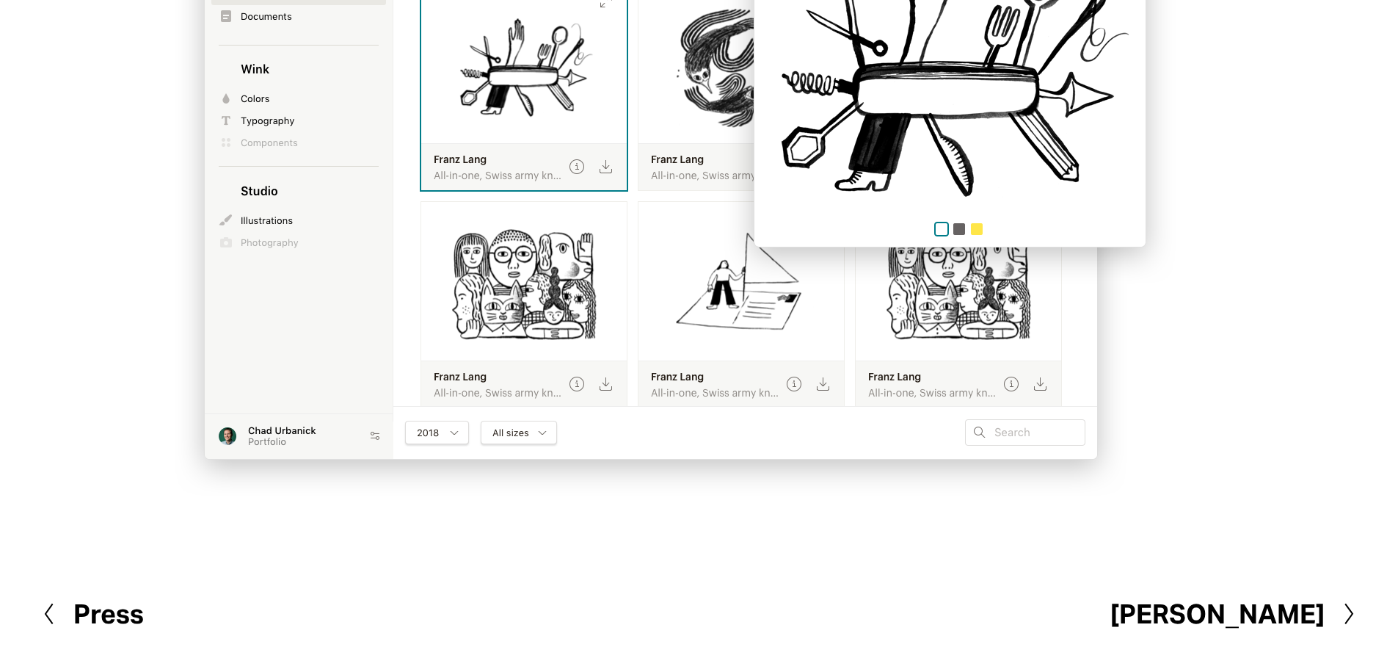
click at [1292, 611] on h2 "Tikku" at bounding box center [1218, 614] width 214 height 26
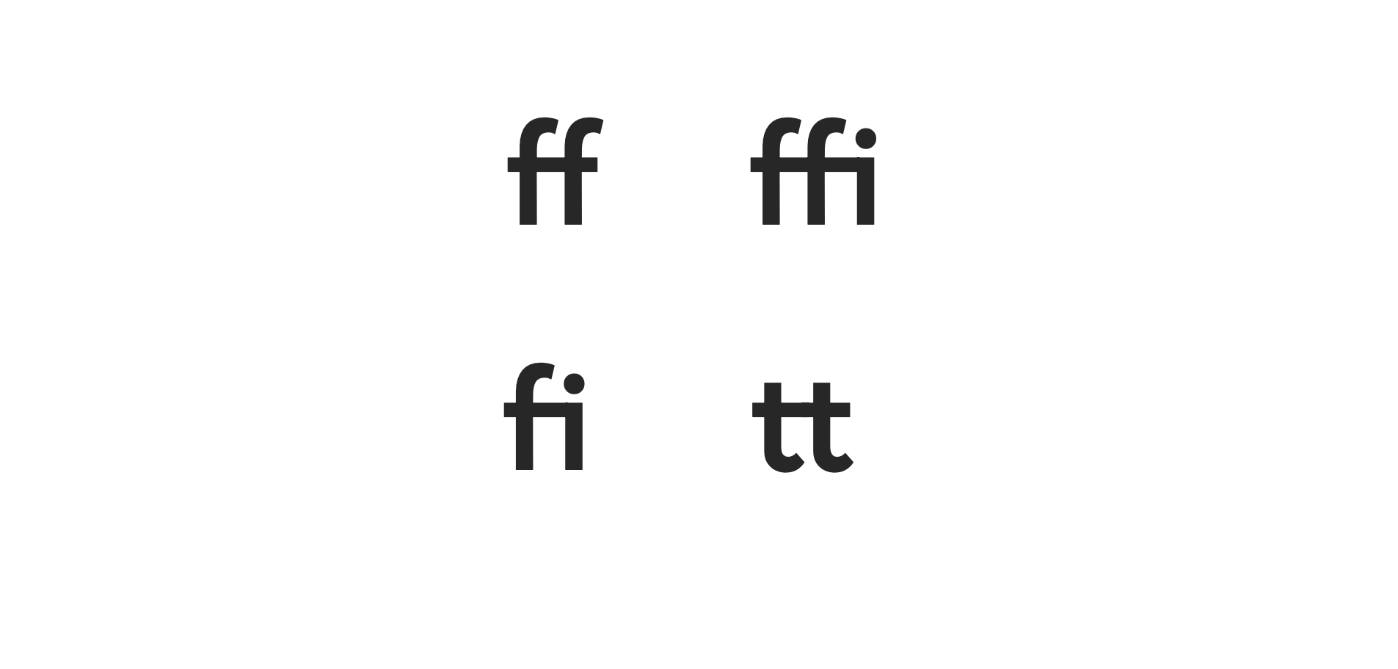
scroll to position [3366, 0]
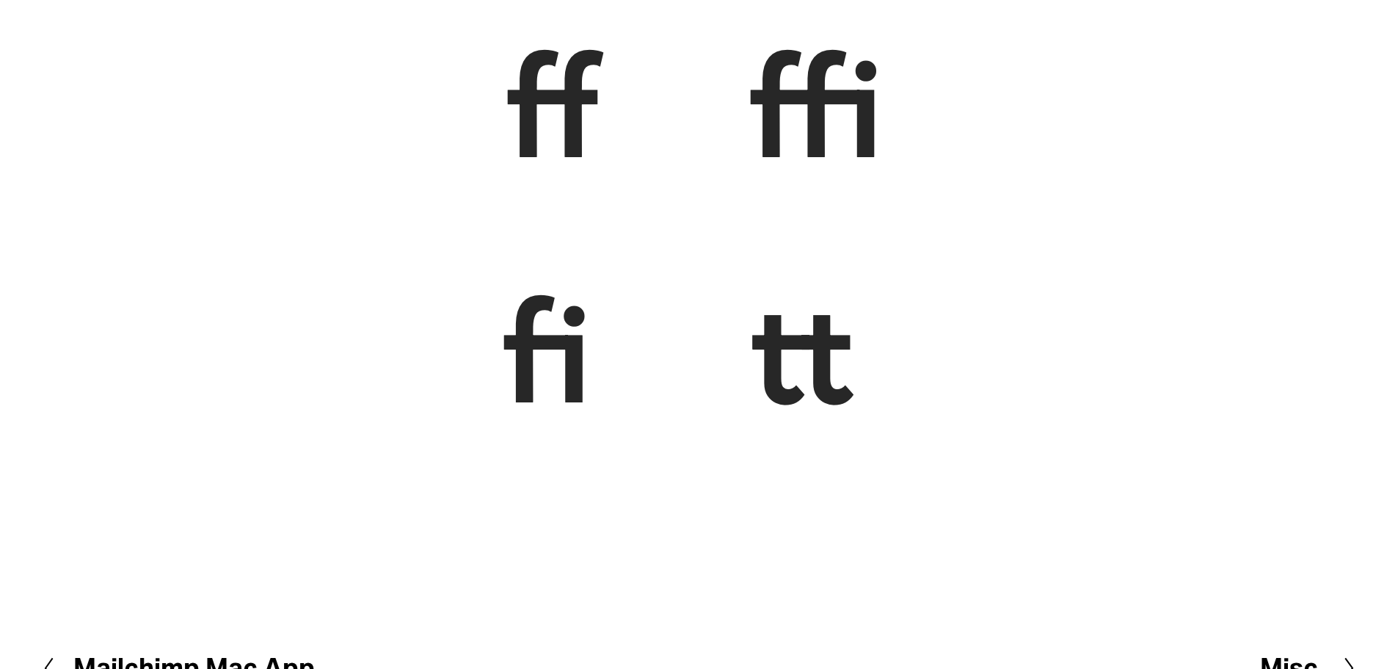
click at [1331, 656] on div at bounding box center [1341, 667] width 32 height 23
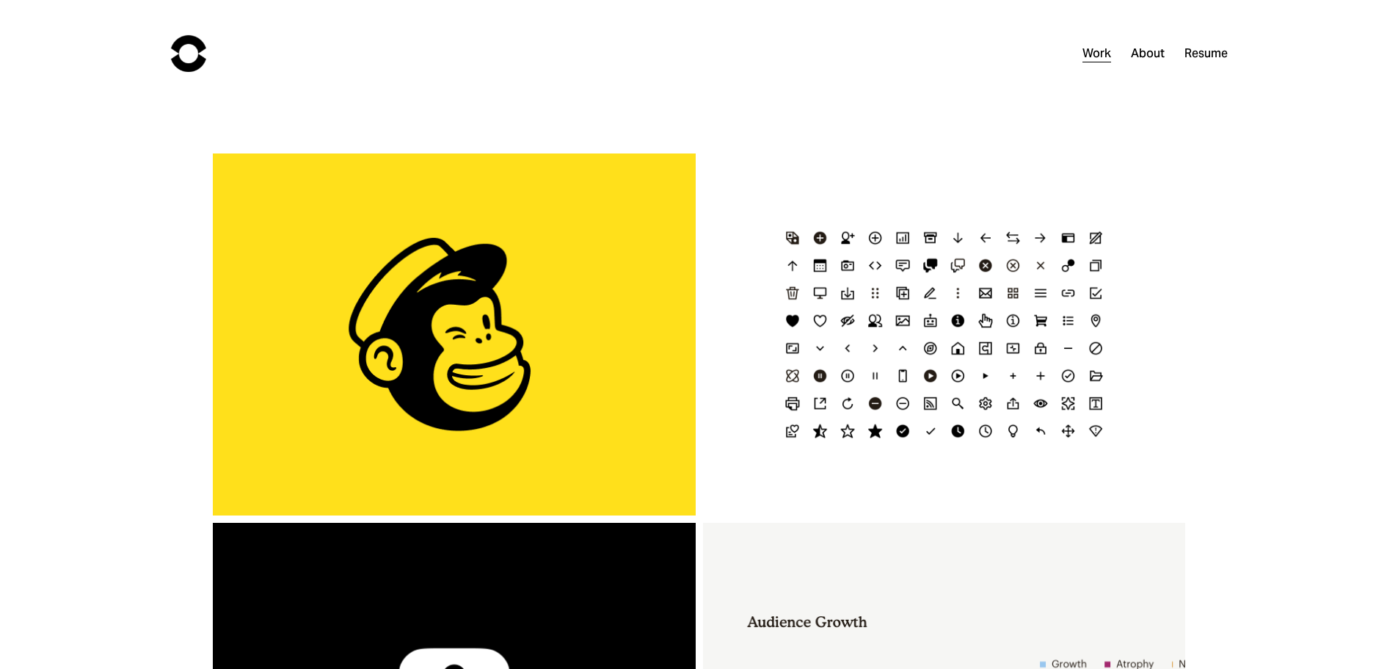
click at [605, 418] on div "1 Click Automations" at bounding box center [454, 334] width 483 height 362
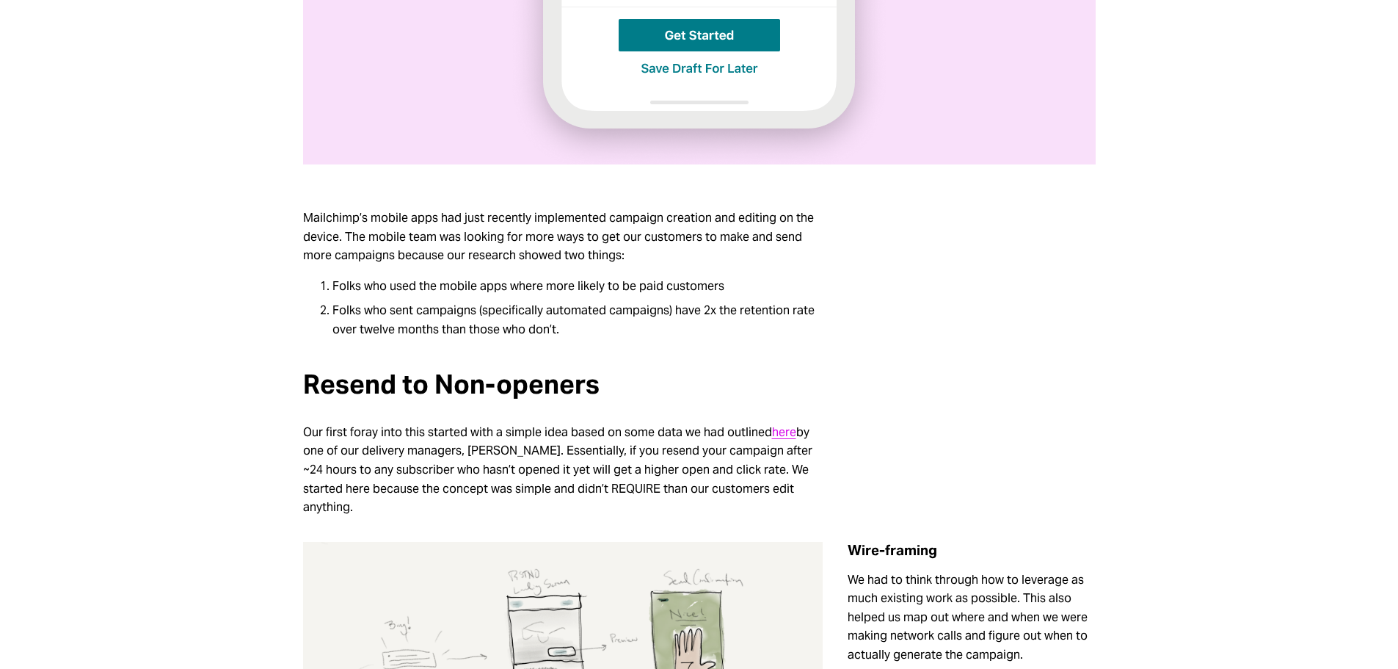
scroll to position [807, 0]
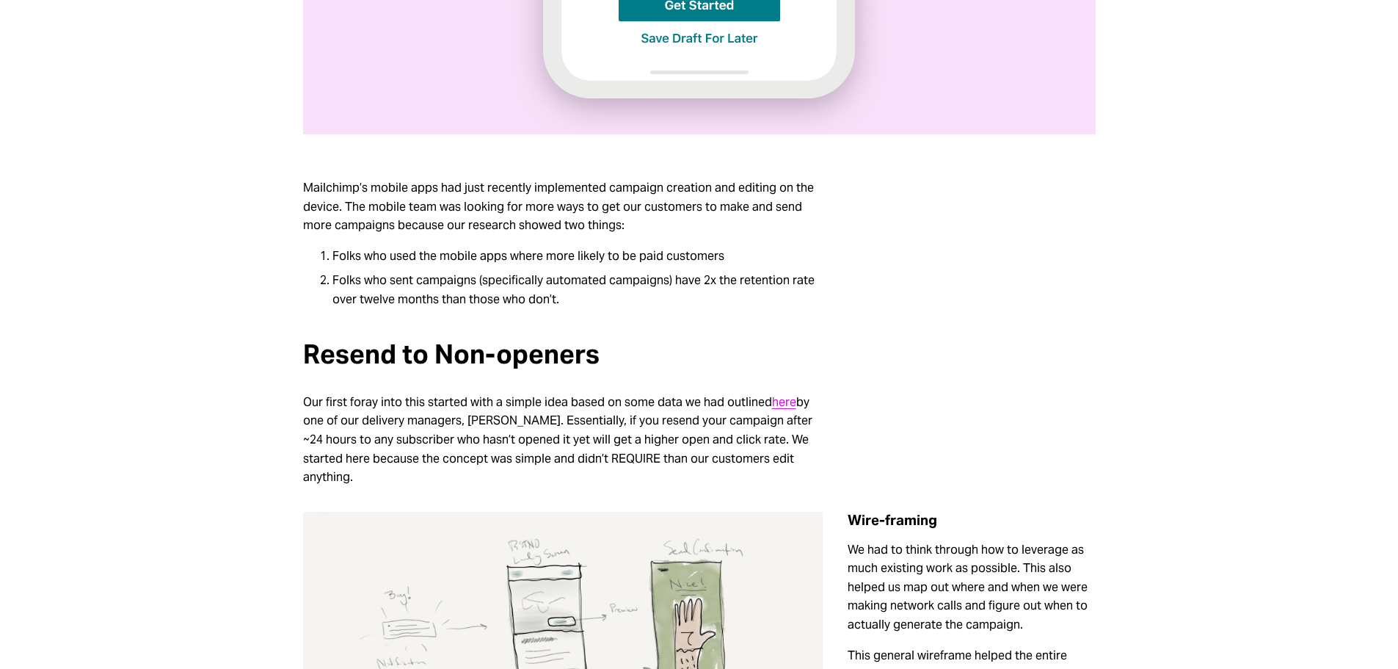
click at [546, 256] on p "Folks who used the mobile apps where more likely to be paid customers" at bounding box center [578, 256] width 491 height 19
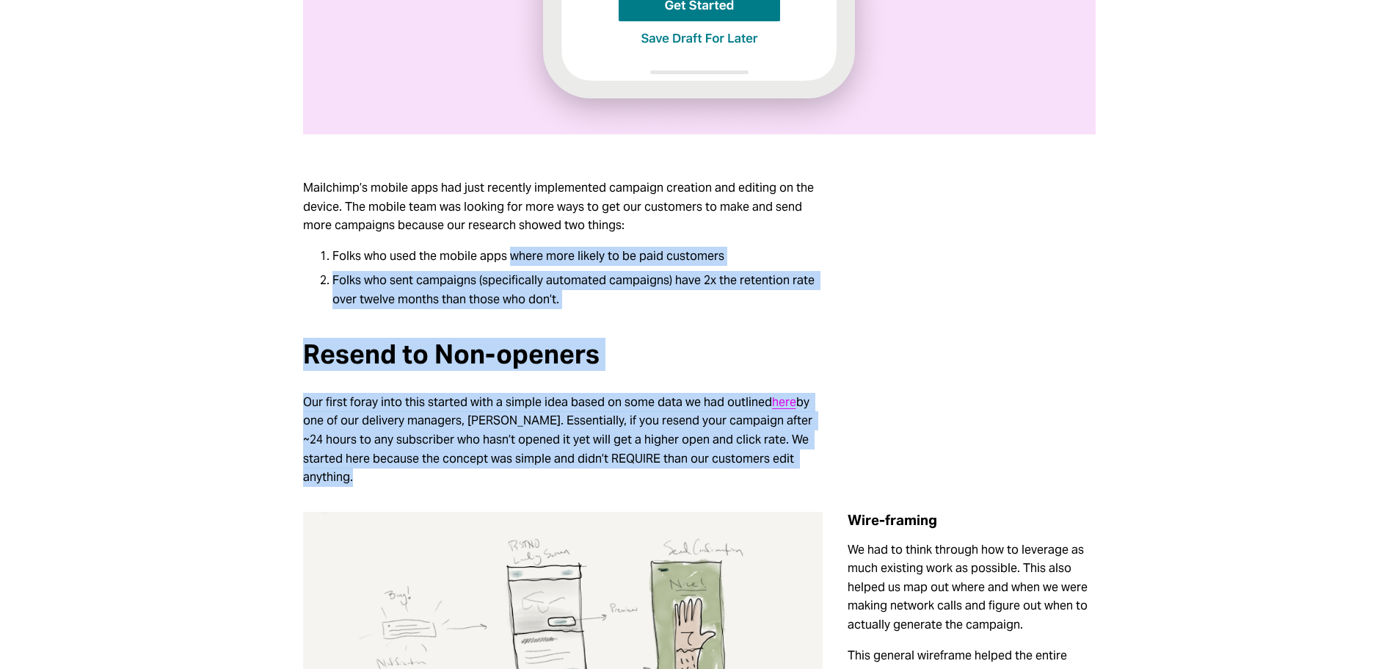
drag, startPoint x: 509, startPoint y: 255, endPoint x: 593, endPoint y: 483, distance: 243.4
click at [954, 375] on div at bounding box center [971, 394] width 272 height 134
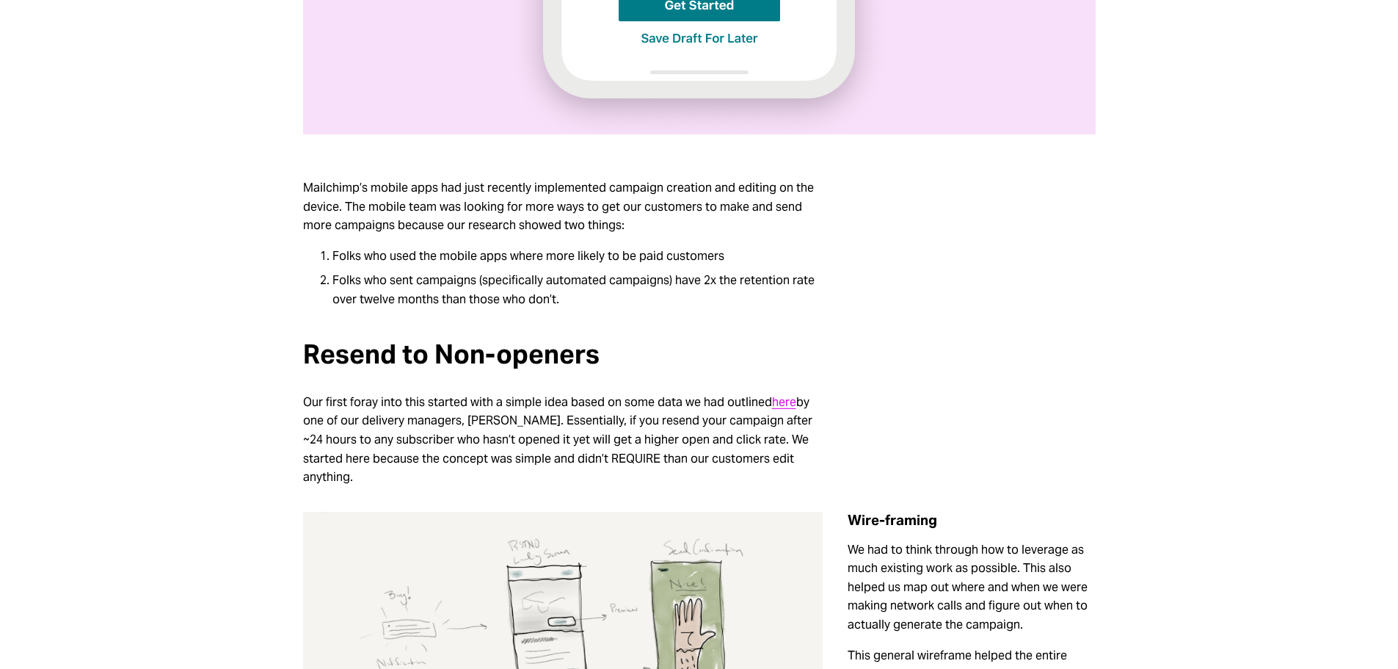
drag, startPoint x: 542, startPoint y: 263, endPoint x: 564, endPoint y: 262, distance: 22.0
click at [542, 263] on p "Folks who used the mobile apps where more likely to be paid customers" at bounding box center [578, 256] width 491 height 19
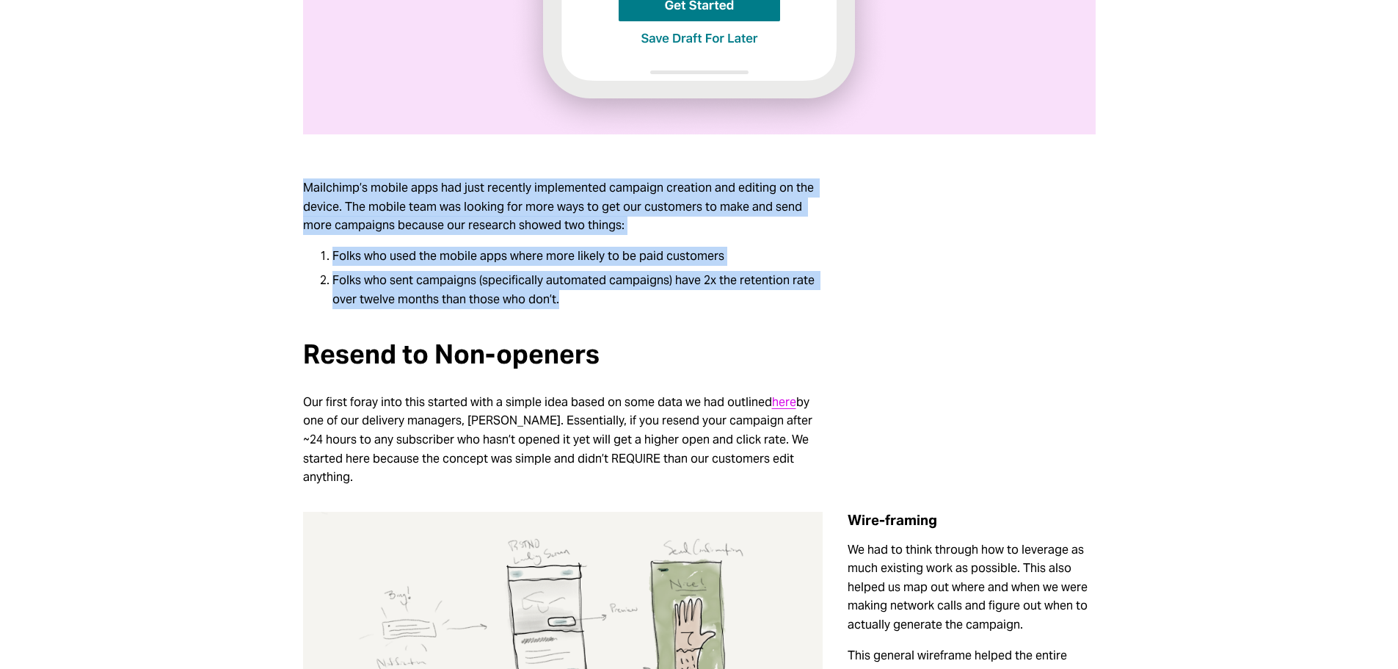
drag, startPoint x: 566, startPoint y: 299, endPoint x: 303, endPoint y: 189, distance: 285.2
click at [303, 189] on div "Mailchimp’s mobile apps had just recently implemented campaign creation and edi…" at bounding box center [563, 233] width 520 height 149
copy div "Mailchimp’s mobile apps had just recently implemented campaign creation and edi…"
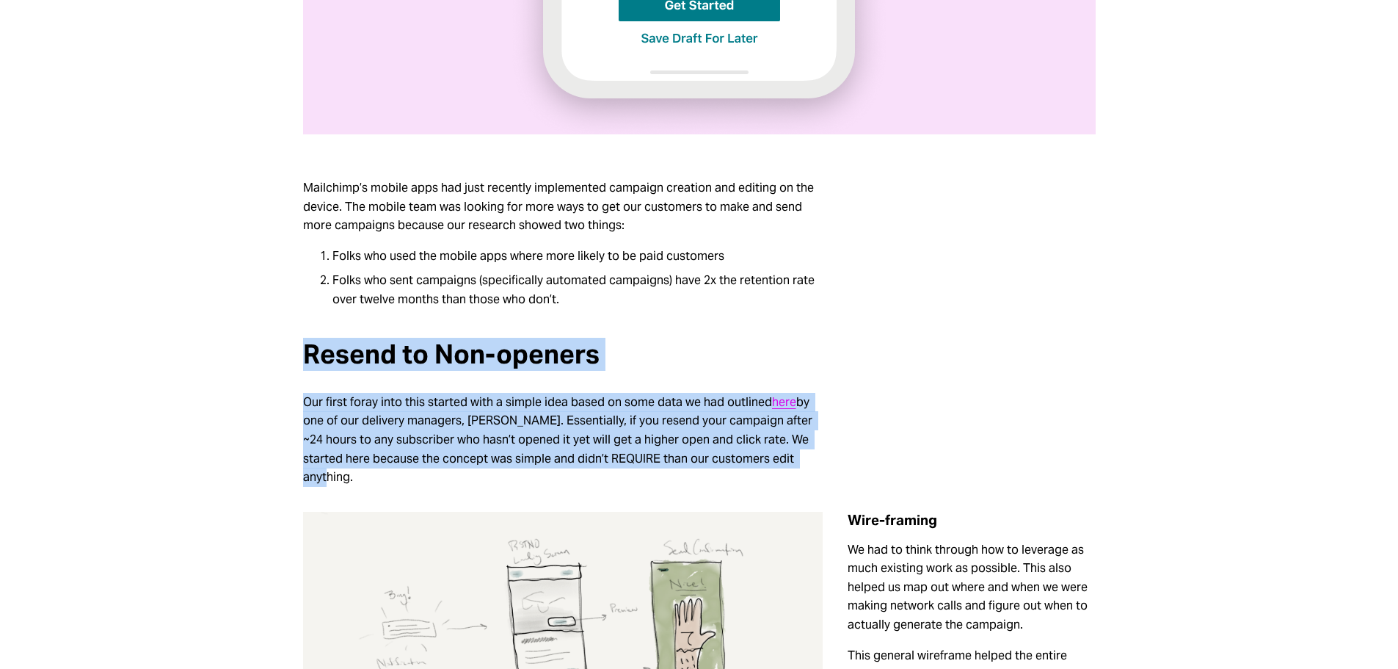
drag, startPoint x: 783, startPoint y: 455, endPoint x: 289, endPoint y: 351, distance: 504.9
copy div "Resend to Non-openers Our first foray into this started with a simple idea base…"
click at [567, 355] on h3 "Resend to Non-openers" at bounding box center [563, 354] width 520 height 29
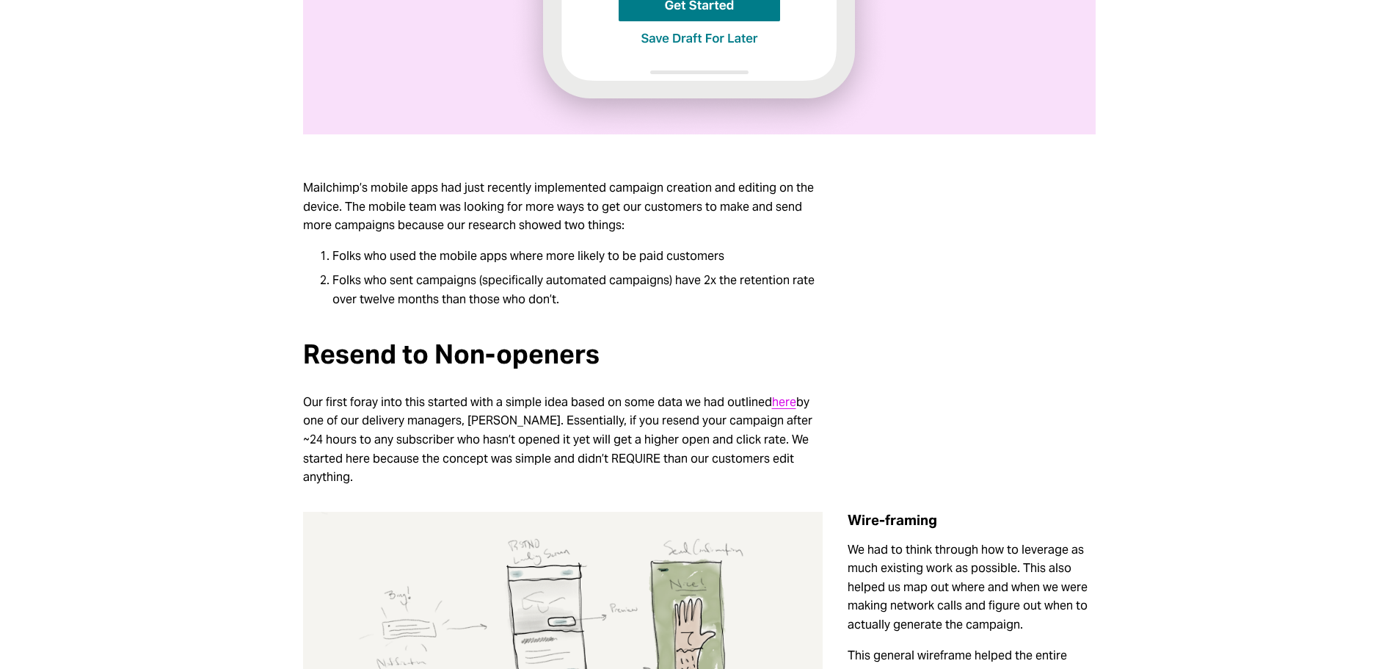
click at [545, 355] on h3 "Resend to Non-openers" at bounding box center [563, 354] width 520 height 29
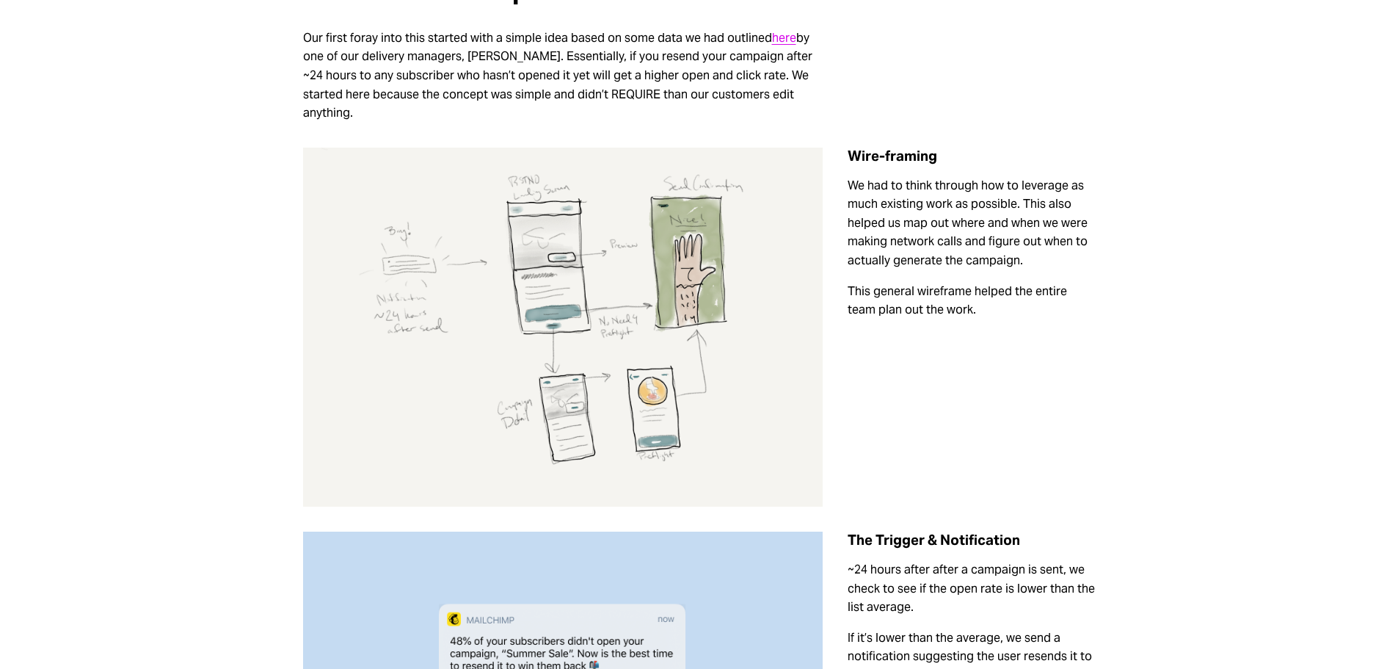
scroll to position [1180, 0]
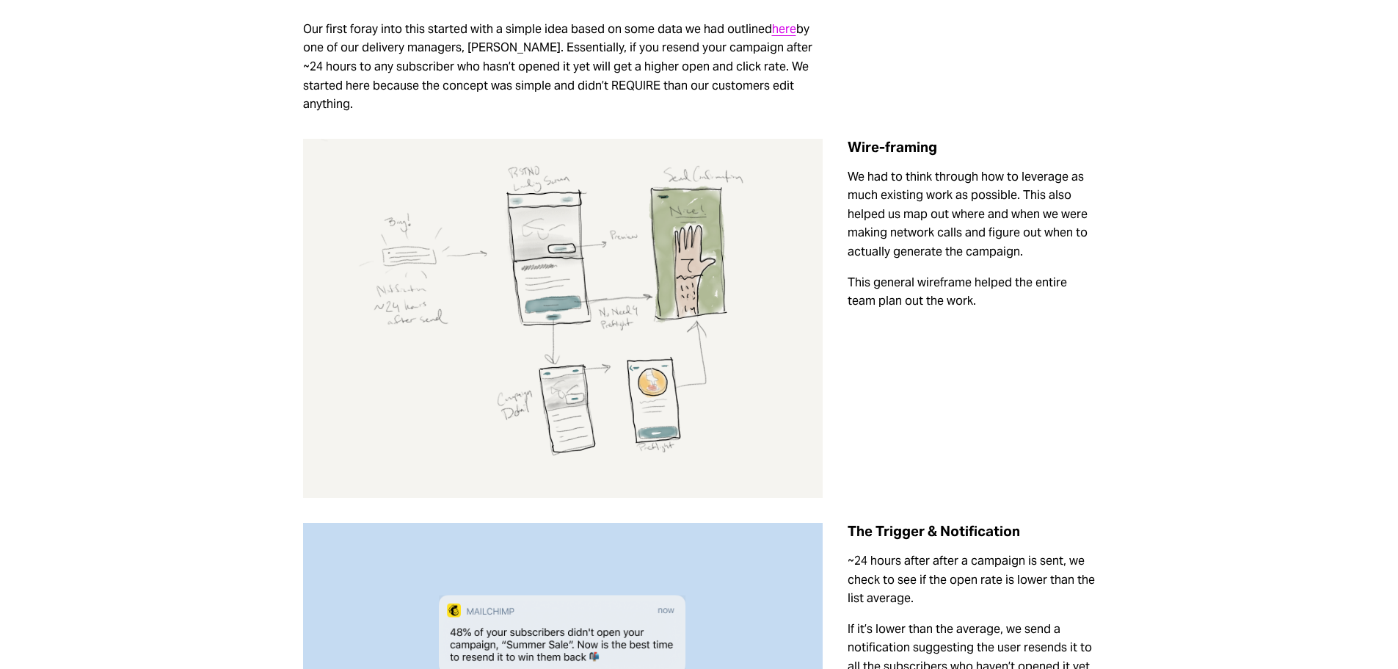
click at [862, 213] on p "We had to think through how to leverage as much existing work as possible. This…" at bounding box center [971, 214] width 247 height 94
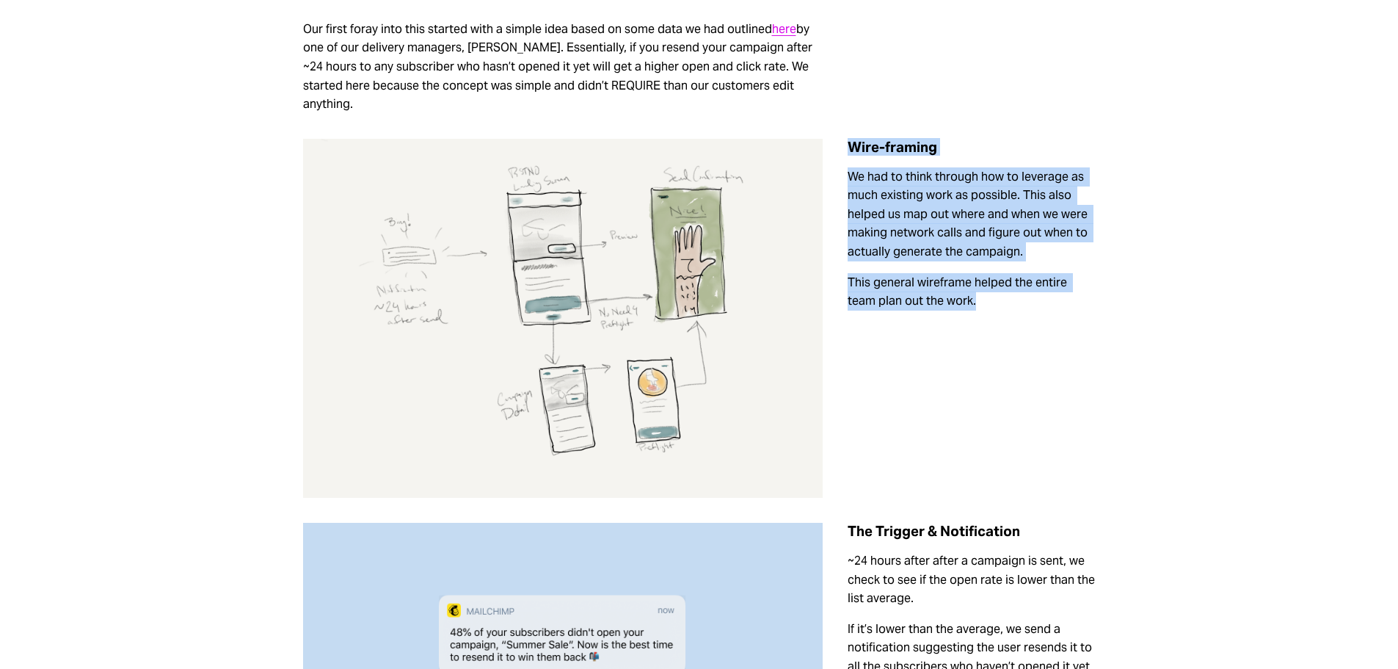
drag, startPoint x: 951, startPoint y: 282, endPoint x: 845, endPoint y: 119, distance: 194.2
click at [845, 126] on div "Wire-framing We had to think through how to leverage as much existing work as p…" at bounding box center [971, 224] width 272 height 197
copy div "Wire-framing We had to think through how to leverage as much existing work as p…"
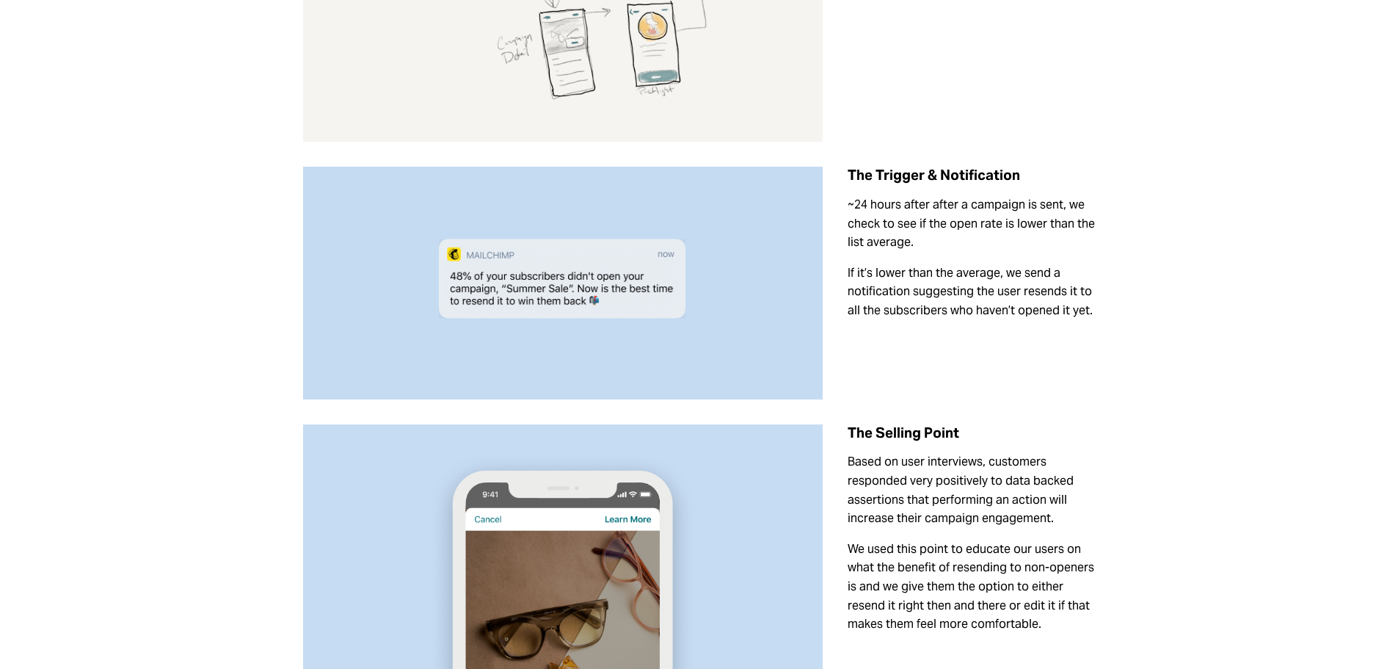
scroll to position [1547, 0]
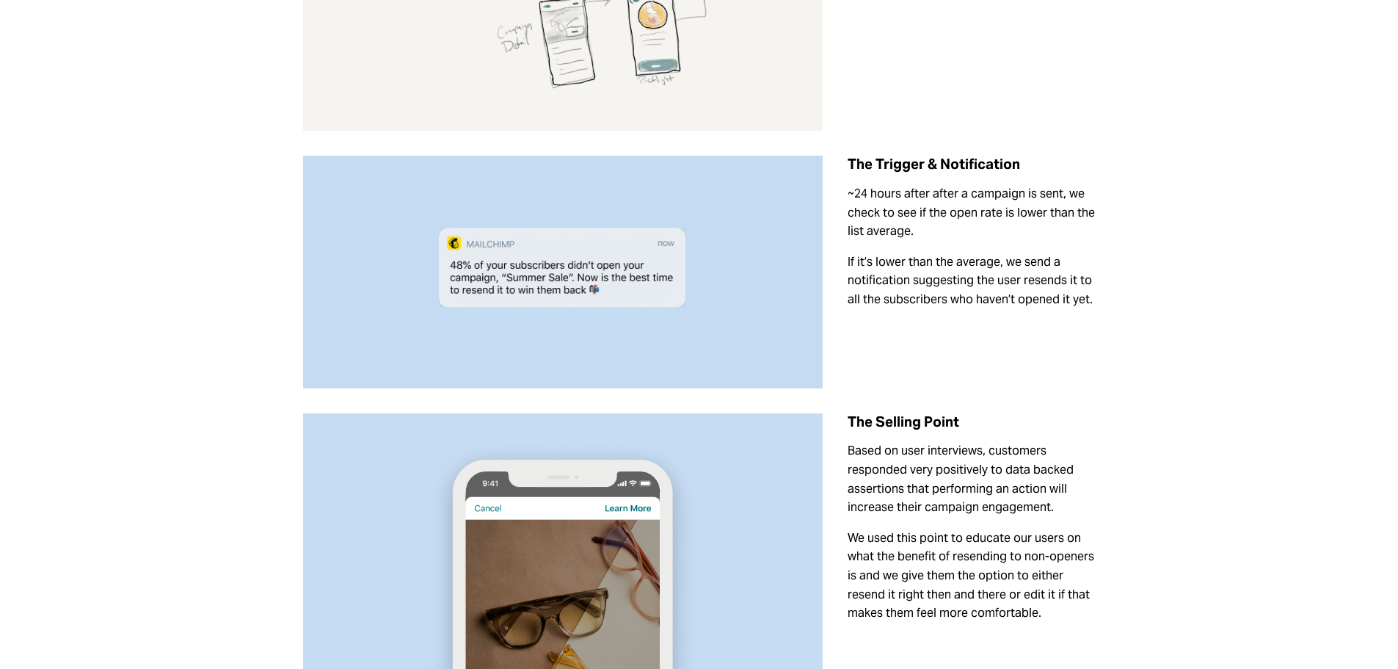
drag, startPoint x: 927, startPoint y: 223, endPoint x: 967, endPoint y: 239, distance: 43.2
click at [927, 223] on div "The Trigger & Notification ~24 hours after after a campaign is sent, we check t…" at bounding box center [971, 232] width 247 height 153
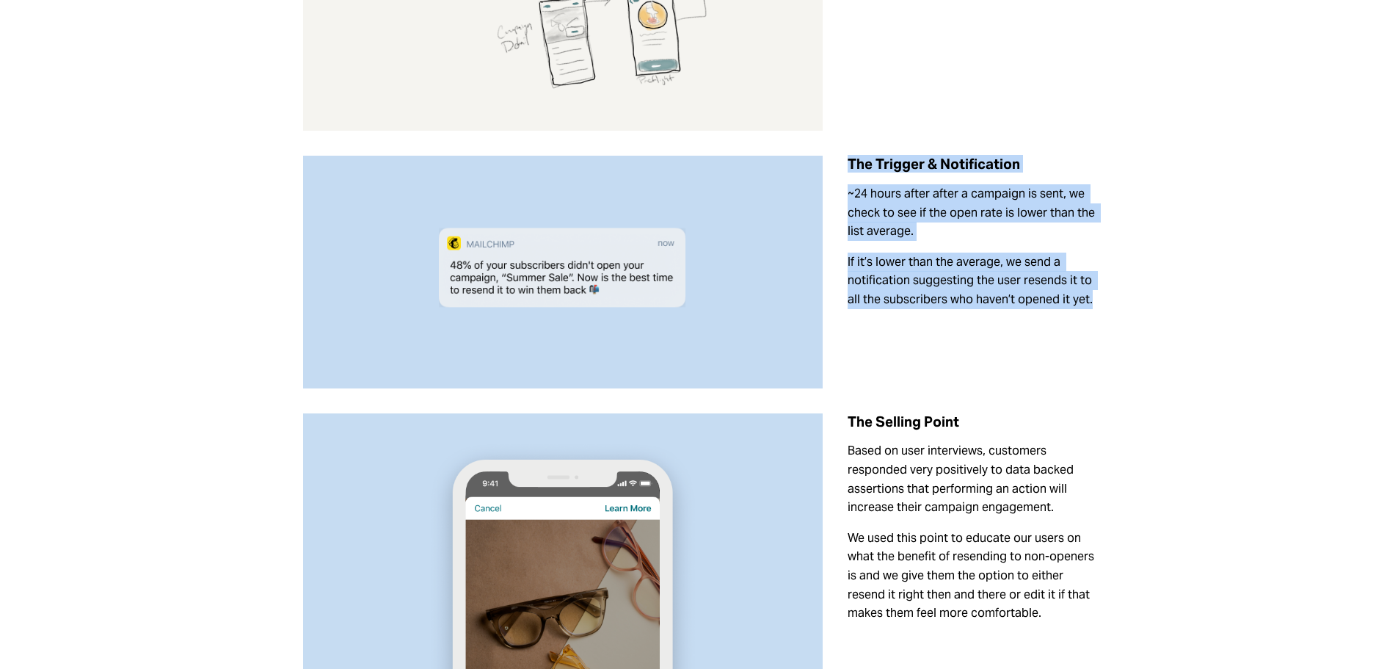
drag, startPoint x: 1094, startPoint y: 280, endPoint x: 847, endPoint y: 142, distance: 283.3
click at [847, 143] on div "The Trigger & Notification ~24 hours after after a campaign is sent, we check t…" at bounding box center [971, 232] width 272 height 178
copy div "The Trigger & Notification ~24 hours after after a campaign is sent, we check t…"
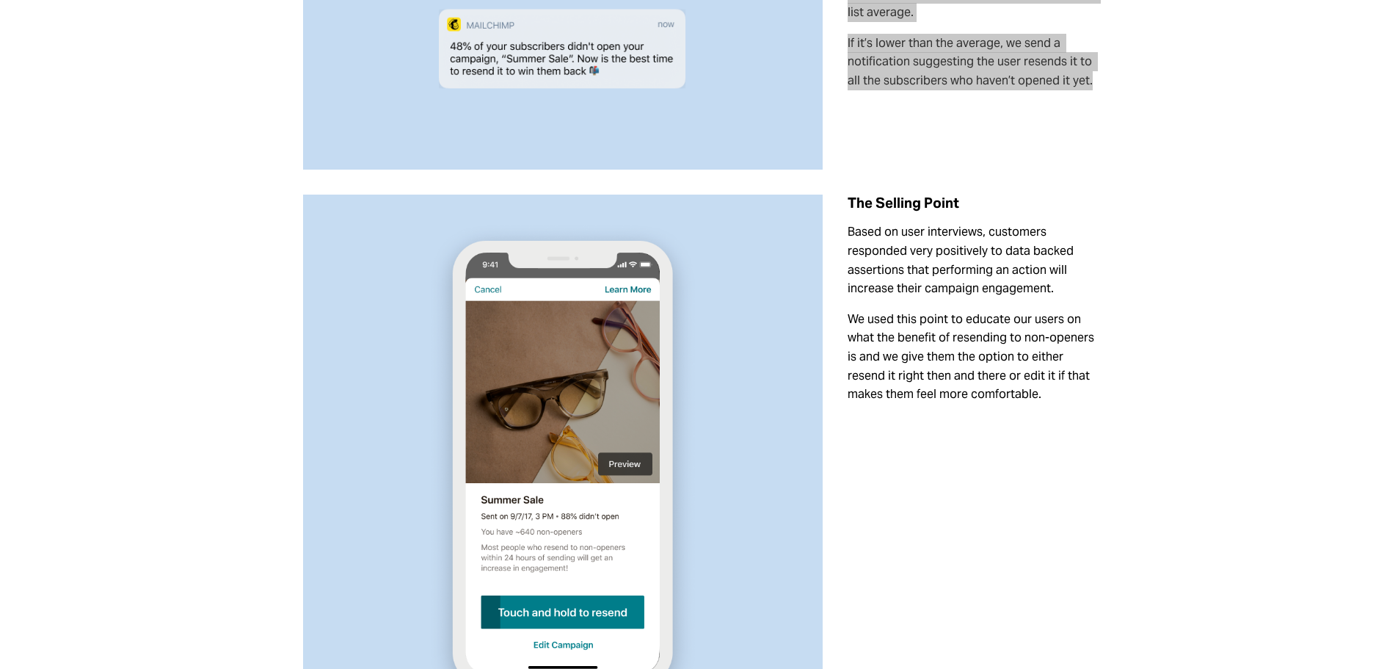
scroll to position [1841, 0]
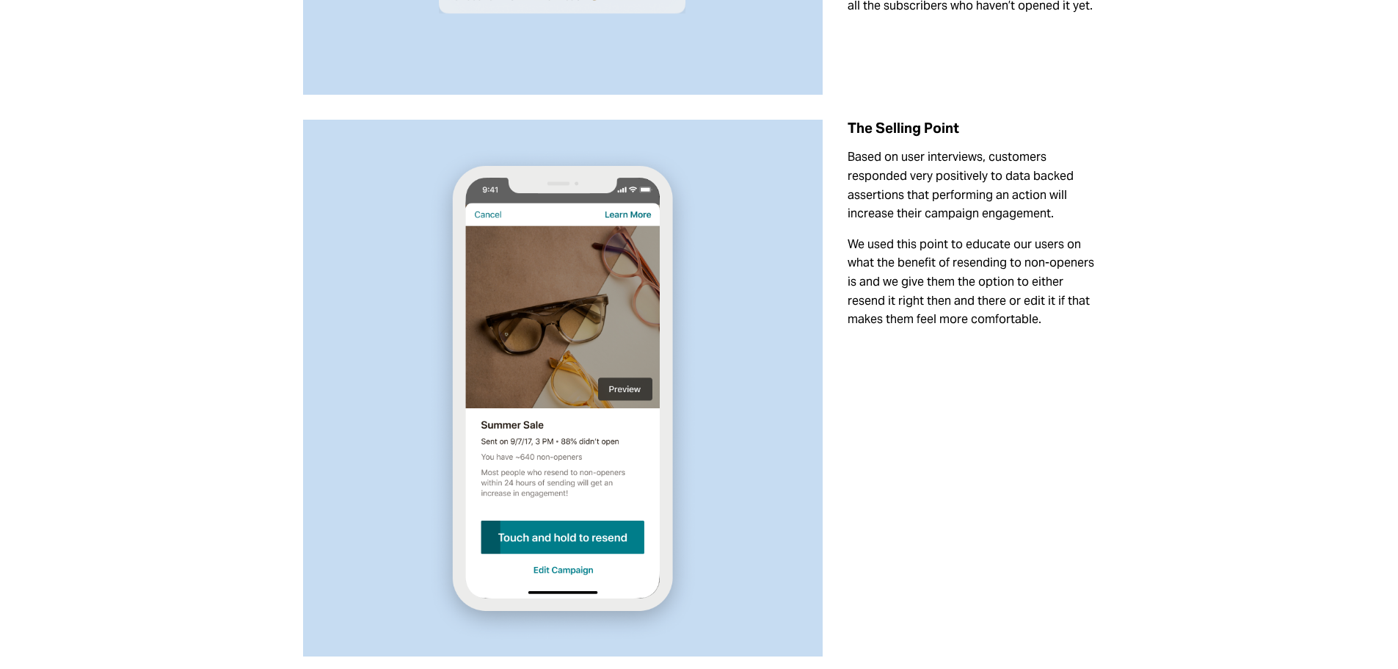
click at [933, 254] on p "We used this point to educate our users on what the benefit of resending to non…" at bounding box center [971, 282] width 247 height 94
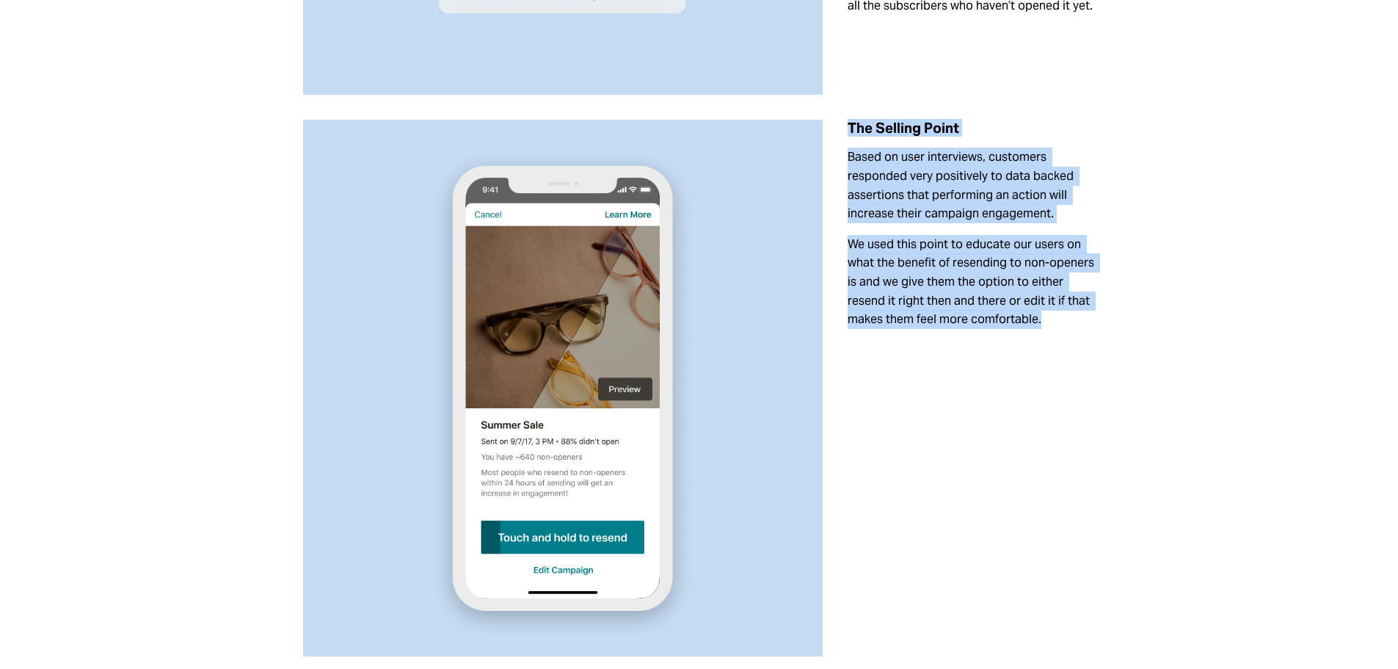
drag, startPoint x: 1047, startPoint y: 300, endPoint x: 849, endPoint y: 112, distance: 273.1
click at [849, 120] on div "The Selling Point Based on user interviews, customers responded very positively…" at bounding box center [971, 224] width 247 height 209
copy div "The Selling Point Based on user interviews, customers responded very positively…"
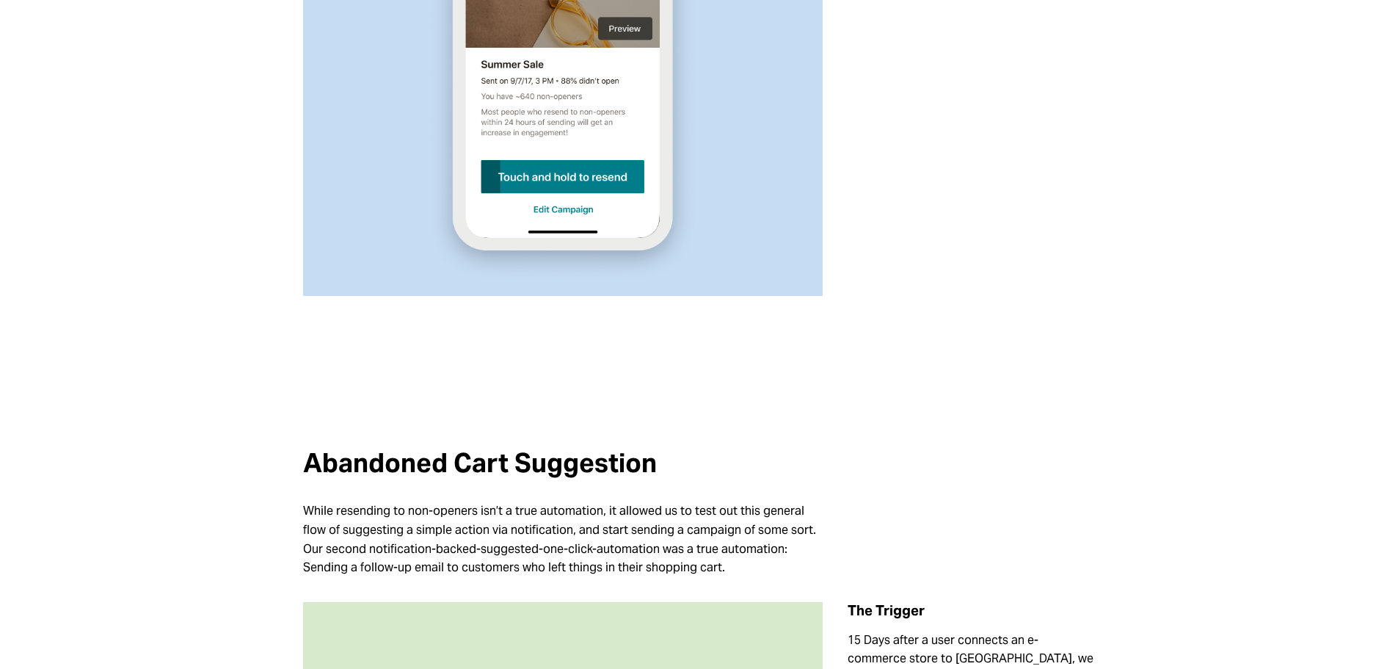
scroll to position [2208, 0]
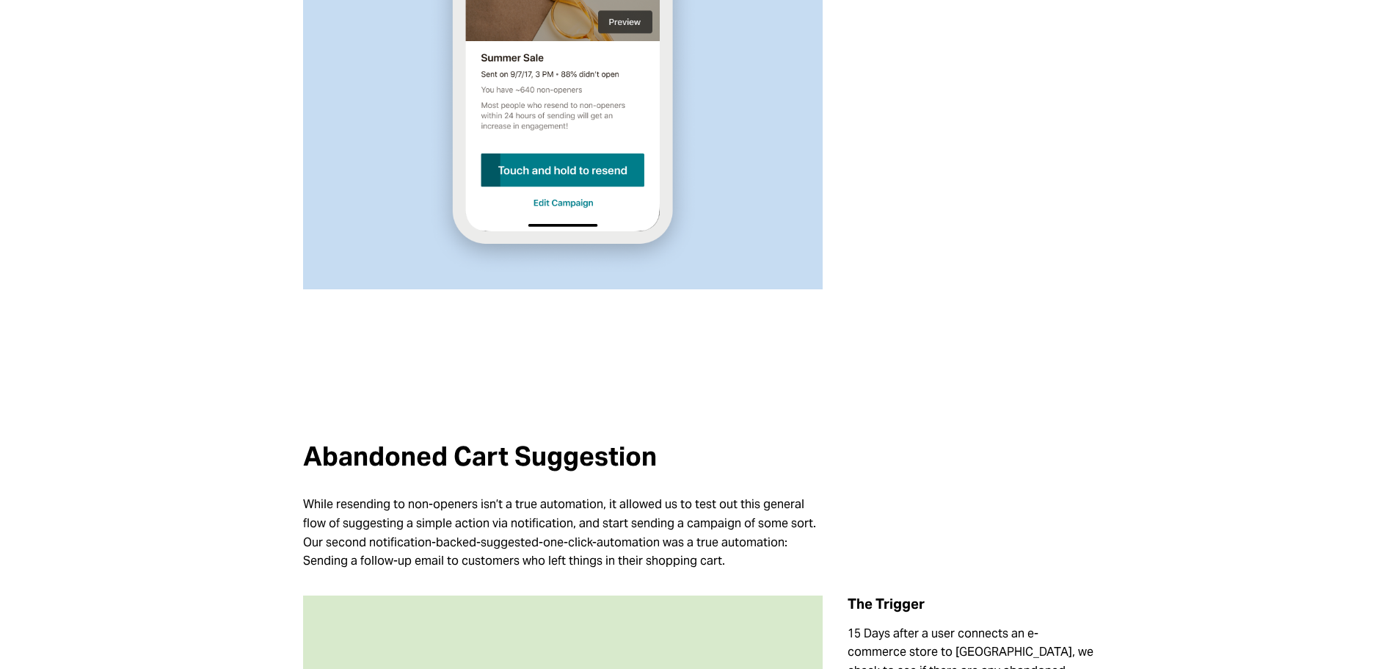
click at [896, 374] on div at bounding box center [700, 366] width 818 height 128
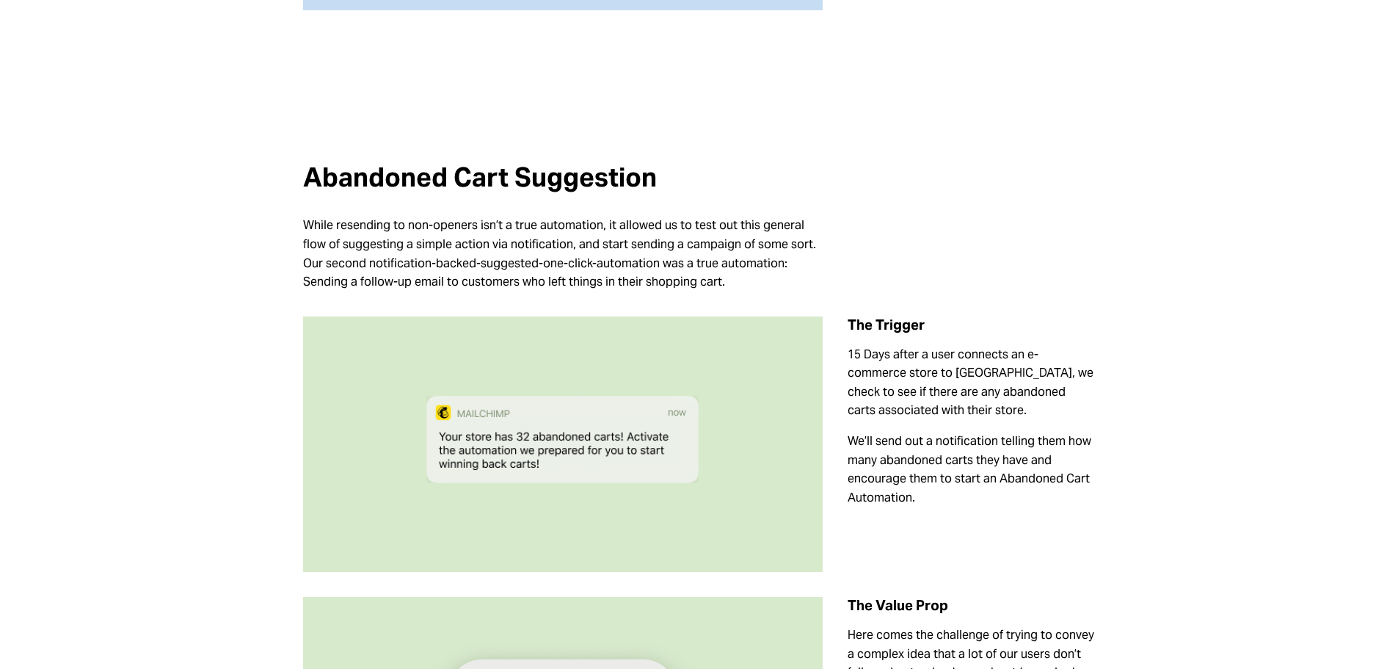
scroll to position [2502, 0]
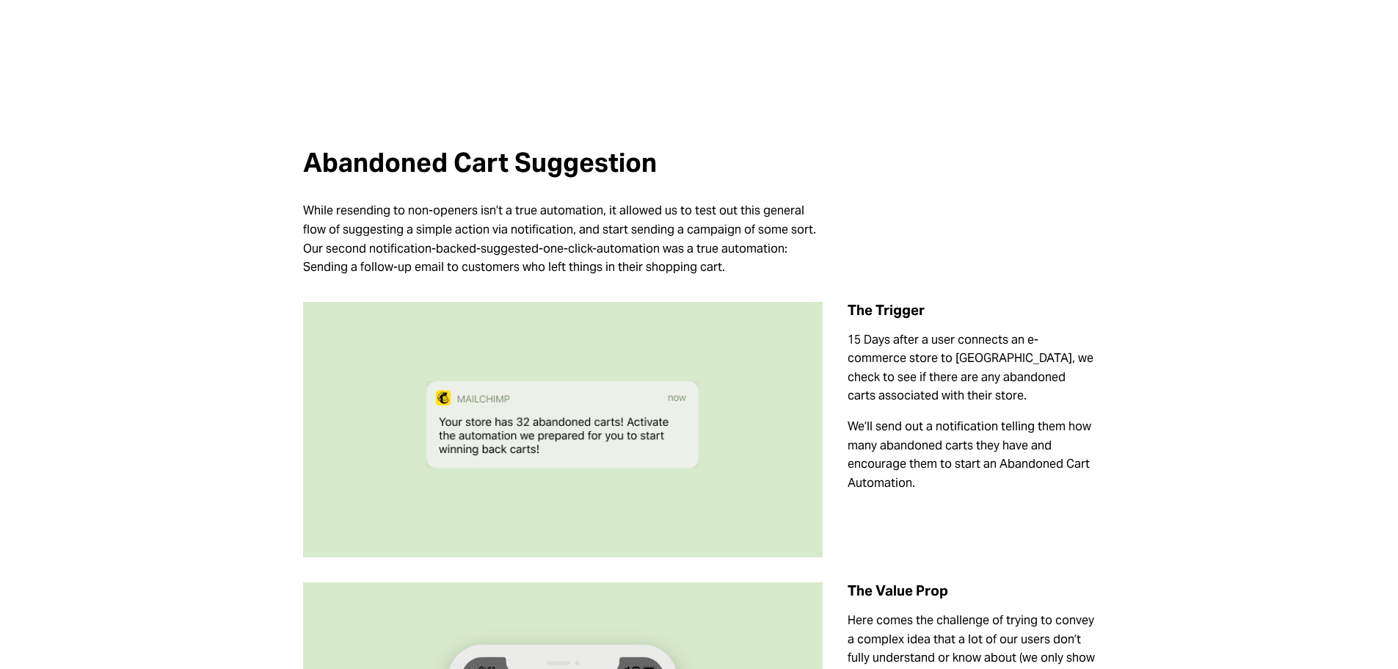
click at [567, 233] on p "While resending to non-openers isn’t a true automation, it allowed us to test o…" at bounding box center [563, 238] width 520 height 75
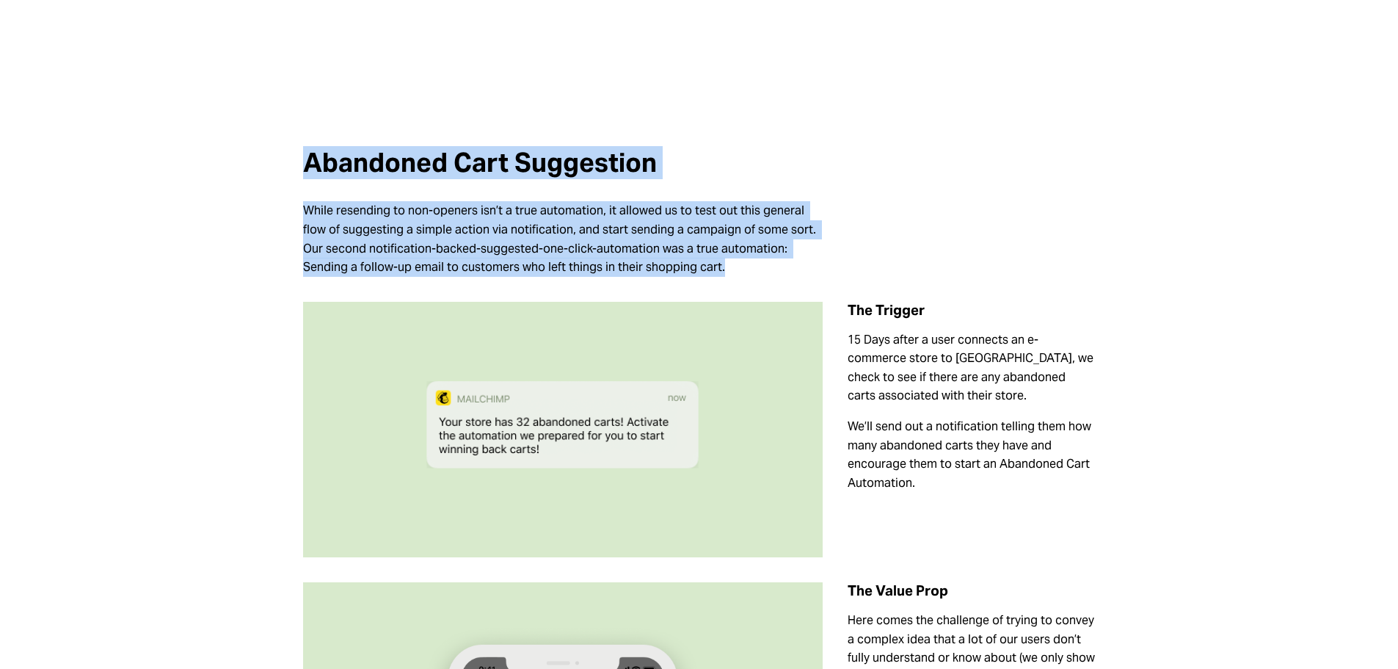
drag, startPoint x: 669, startPoint y: 245, endPoint x: 305, endPoint y: 142, distance: 379.0
click at [305, 148] on div "Abandoned Cart Suggestion While resending to non-openers isn’t a true automatio…" at bounding box center [563, 212] width 520 height 128
copy div "Abandoned Cart Suggestion While resending to non-openers isn’t a true automatio…"
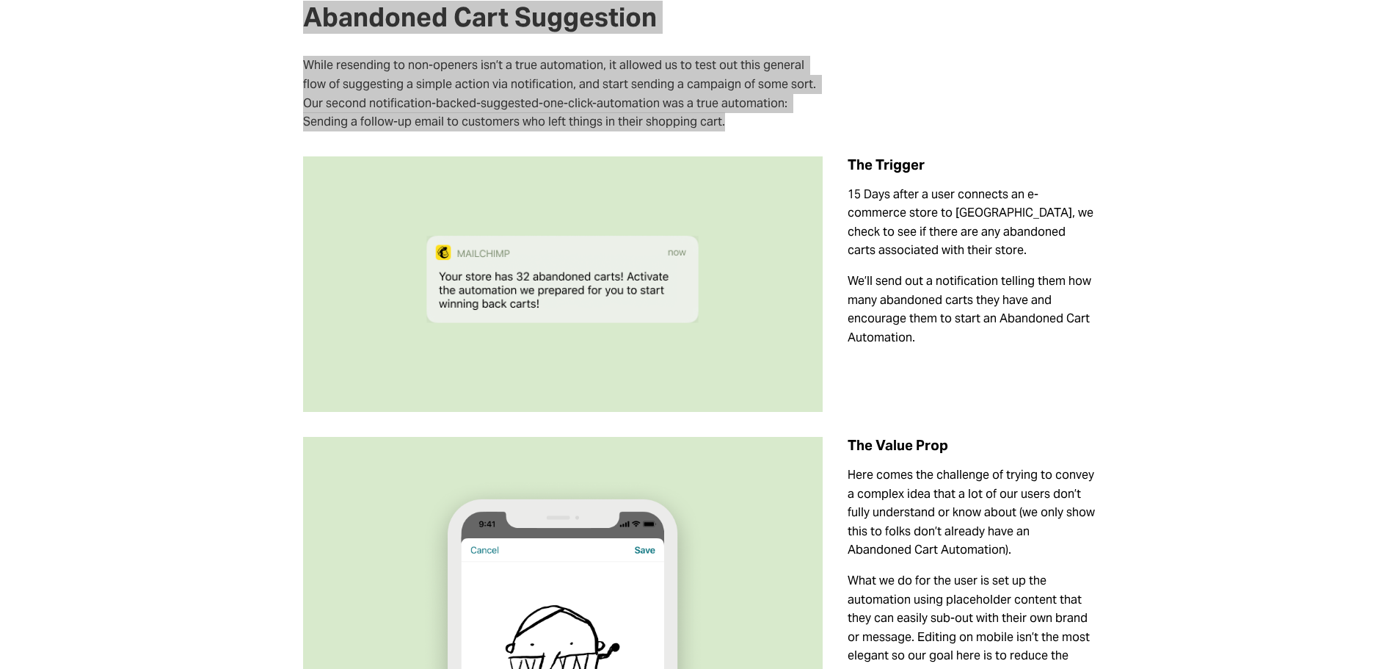
scroll to position [2648, 0]
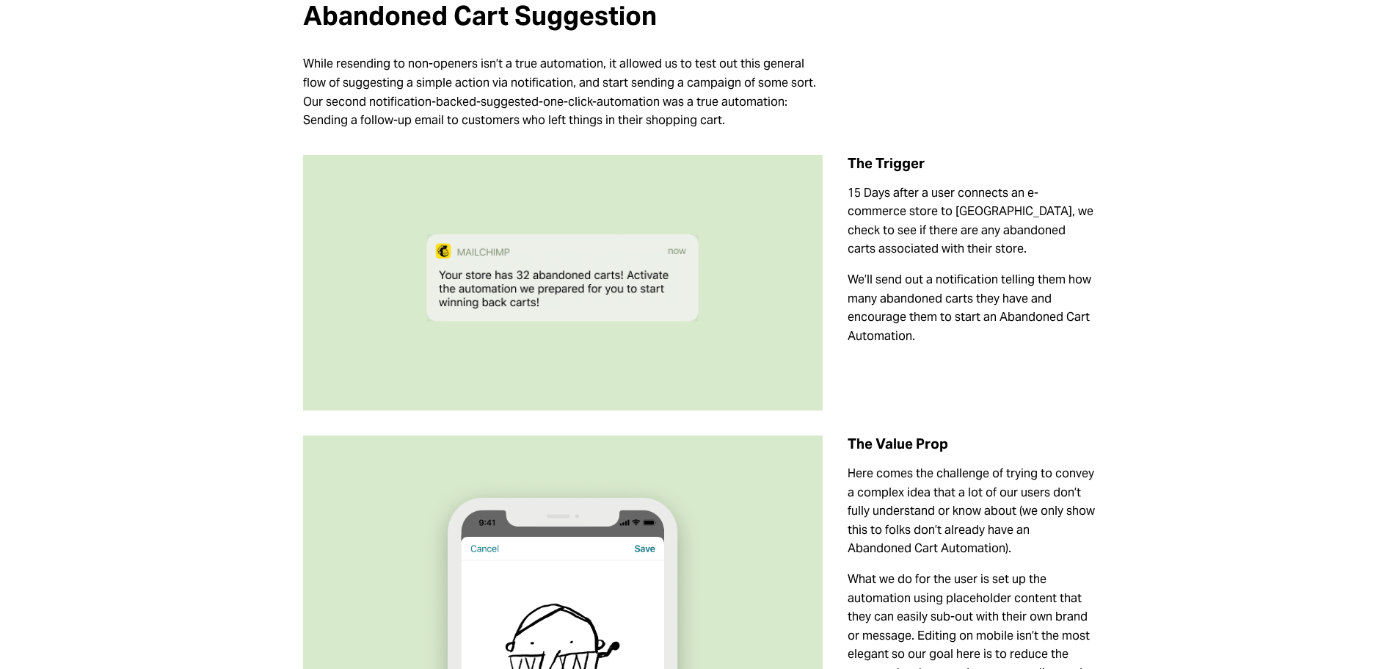
drag, startPoint x: 891, startPoint y: 219, endPoint x: 900, endPoint y: 239, distance: 21.7
click at [891, 219] on p "15 Days after a user connects an e-commerce store to [GEOGRAPHIC_DATA], we chec…" at bounding box center [971, 221] width 247 height 75
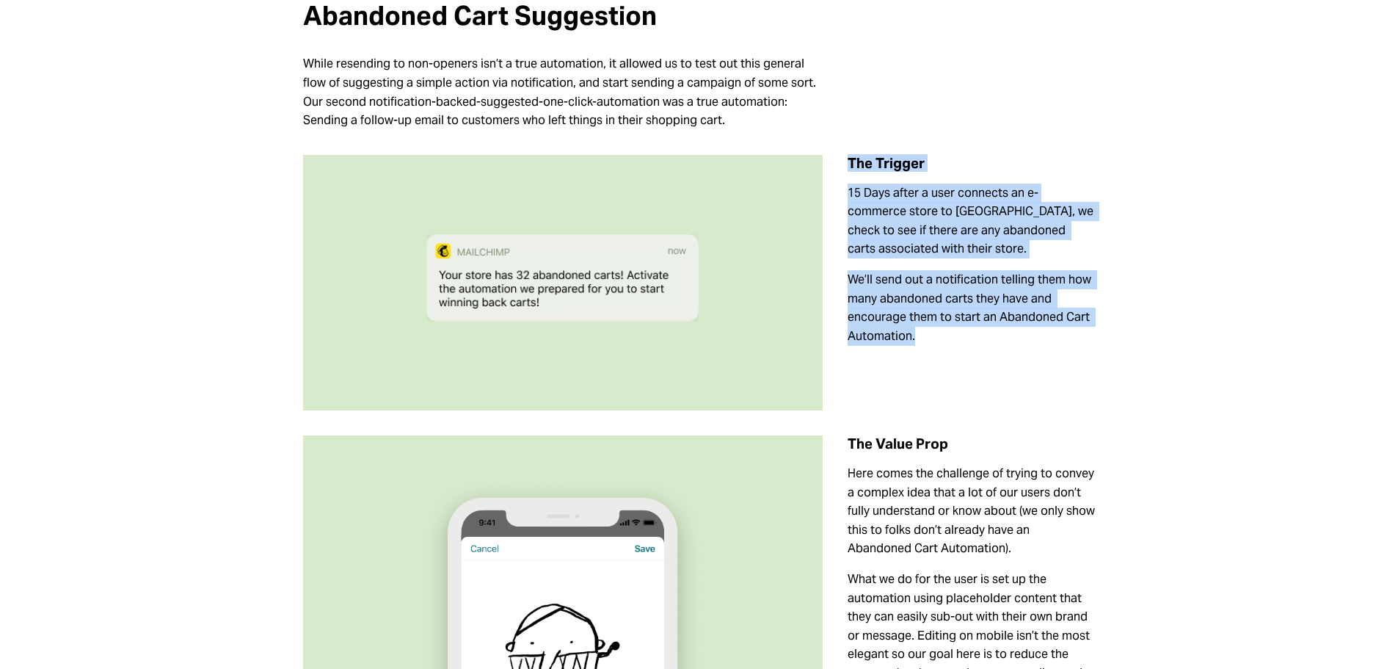
drag, startPoint x: 923, startPoint y: 316, endPoint x: 848, endPoint y: 139, distance: 192.8
click at [848, 155] on div "The Trigger 15 Days after a user connects an e-commerce store to [GEOGRAPHIC_DA…" at bounding box center [971, 250] width 247 height 191
copy div "The Trigger 15 Days after a user connects an e-commerce store to [GEOGRAPHIC_DA…"
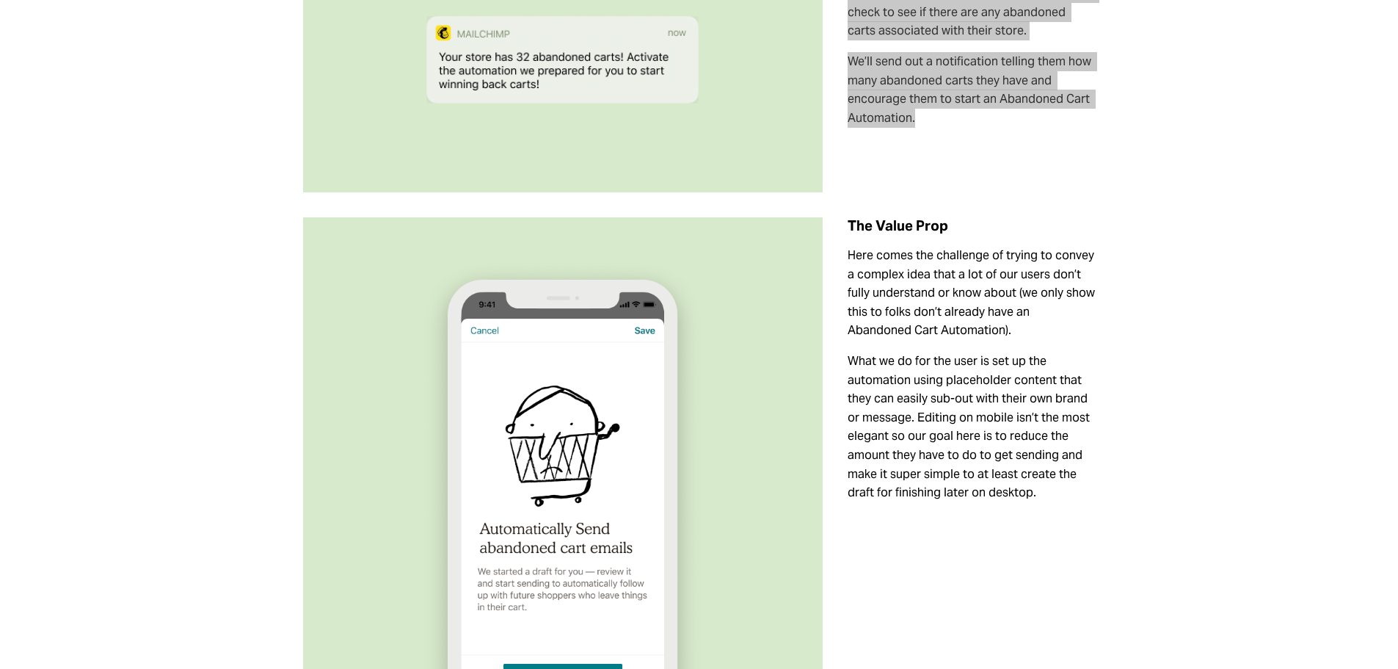
scroll to position [2942, 0]
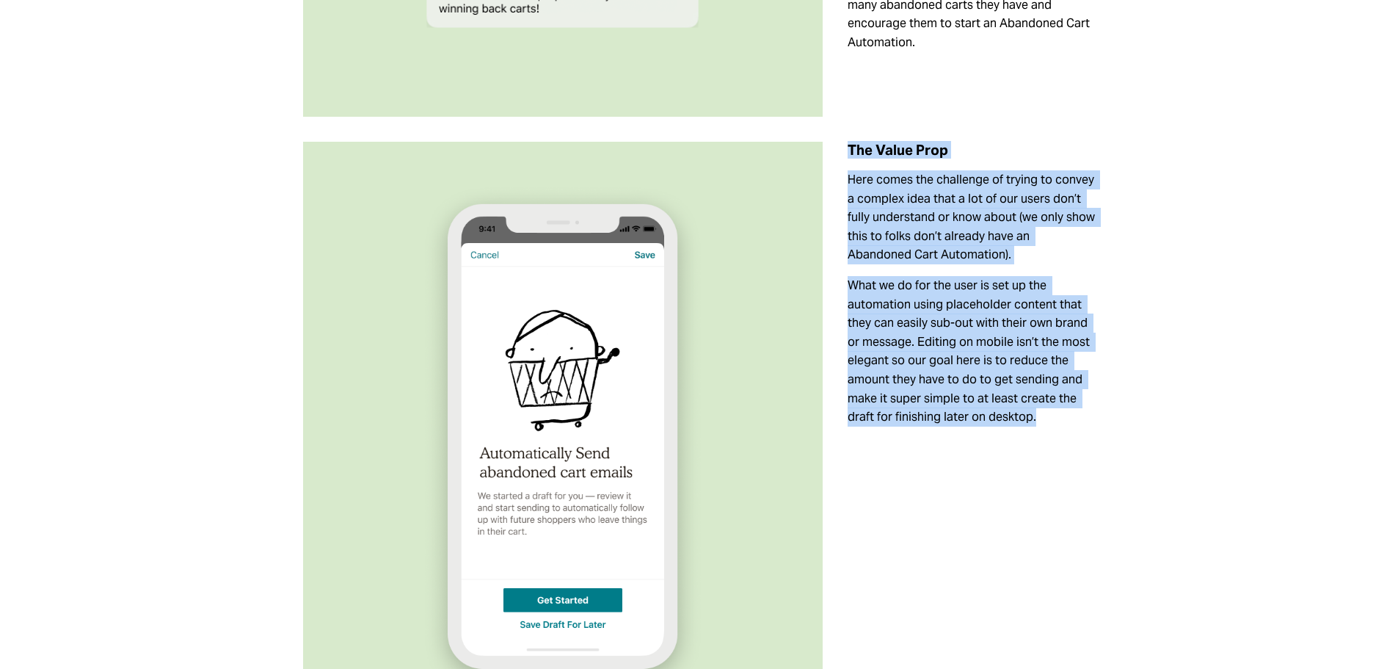
drag, startPoint x: 1038, startPoint y: 401, endPoint x: 846, endPoint y: 128, distance: 333.0
click at [846, 129] on div "The Value Prop Here comes the challenge of trying to convey a complex idea that…" at bounding box center [971, 284] width 272 height 310
copy div "The Value Prop Here comes the challenge of trying to convey a complex idea that…"
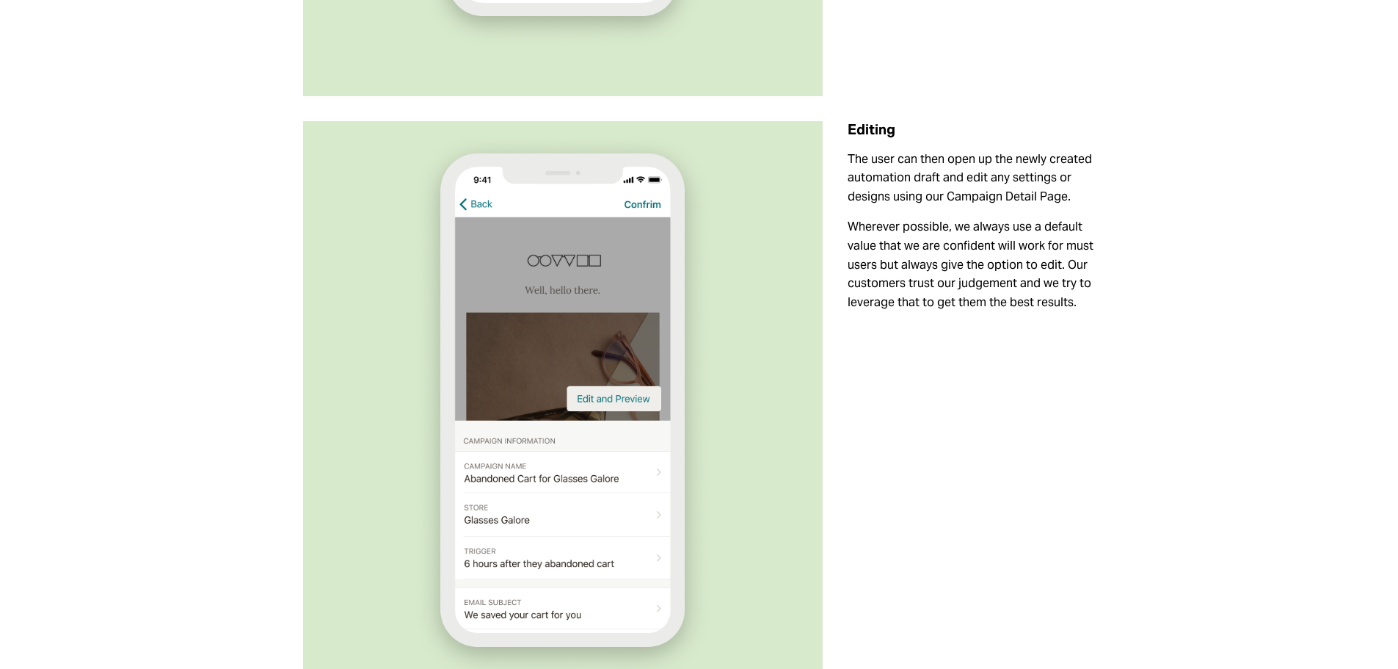
scroll to position [3603, 0]
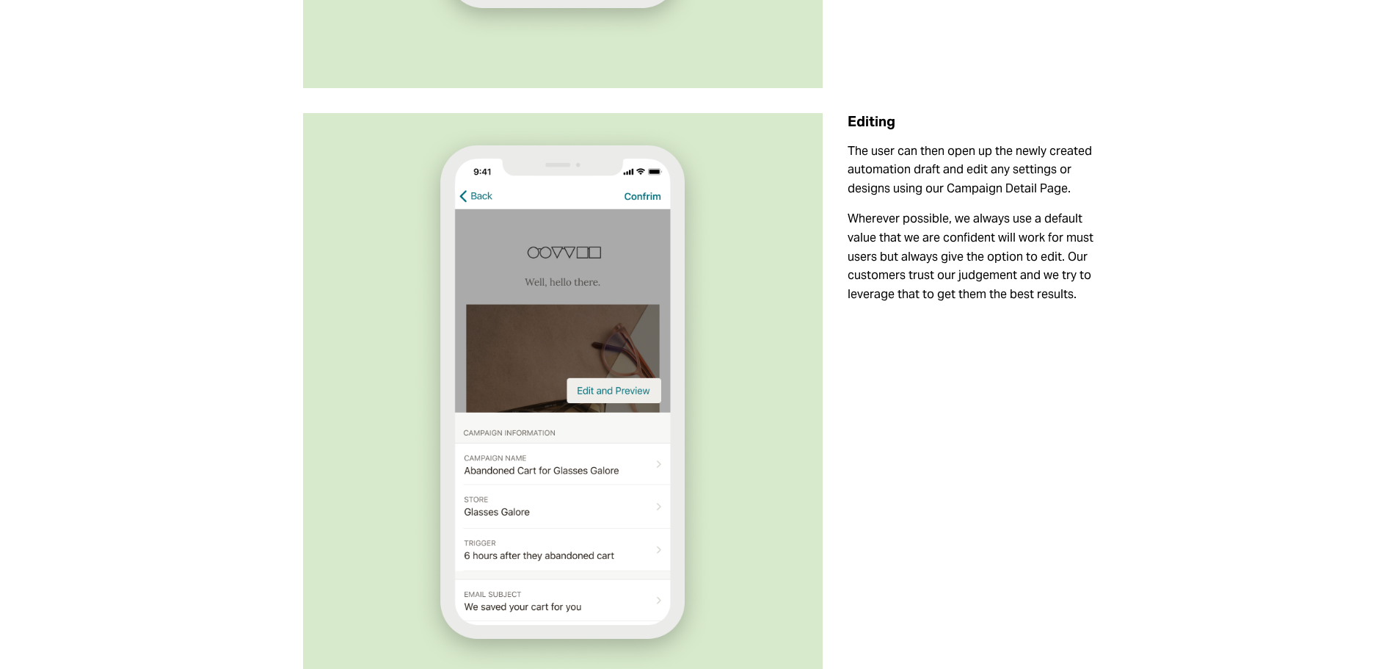
click at [1075, 251] on p "Wherever possible, we always use a default value that we are confident will wor…" at bounding box center [971, 256] width 247 height 94
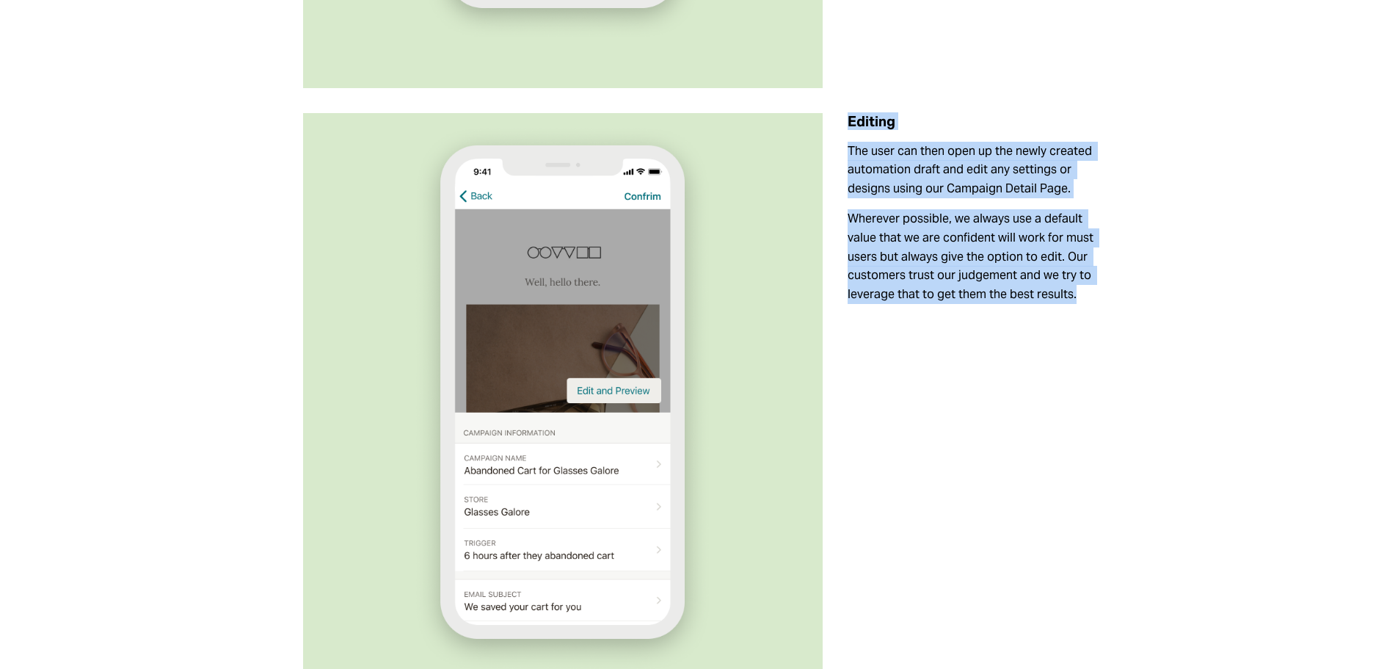
drag, startPoint x: 1094, startPoint y: 283, endPoint x: 841, endPoint y: 104, distance: 309.6
click at [841, 104] on div "Editing The user can then open up the newly created automation draft and edit a…" at bounding box center [971, 209] width 272 height 216
copy div "Editing The user can then open up the newly created automation draft and edit a…"
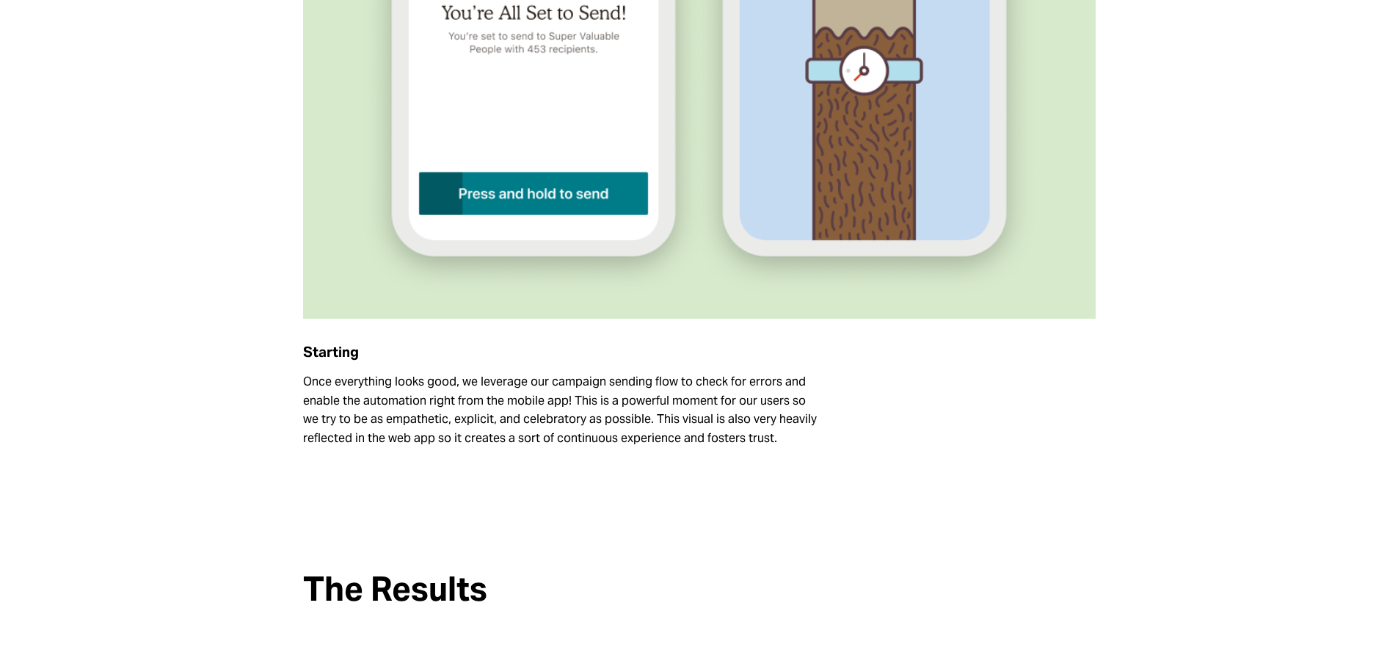
scroll to position [4704, 0]
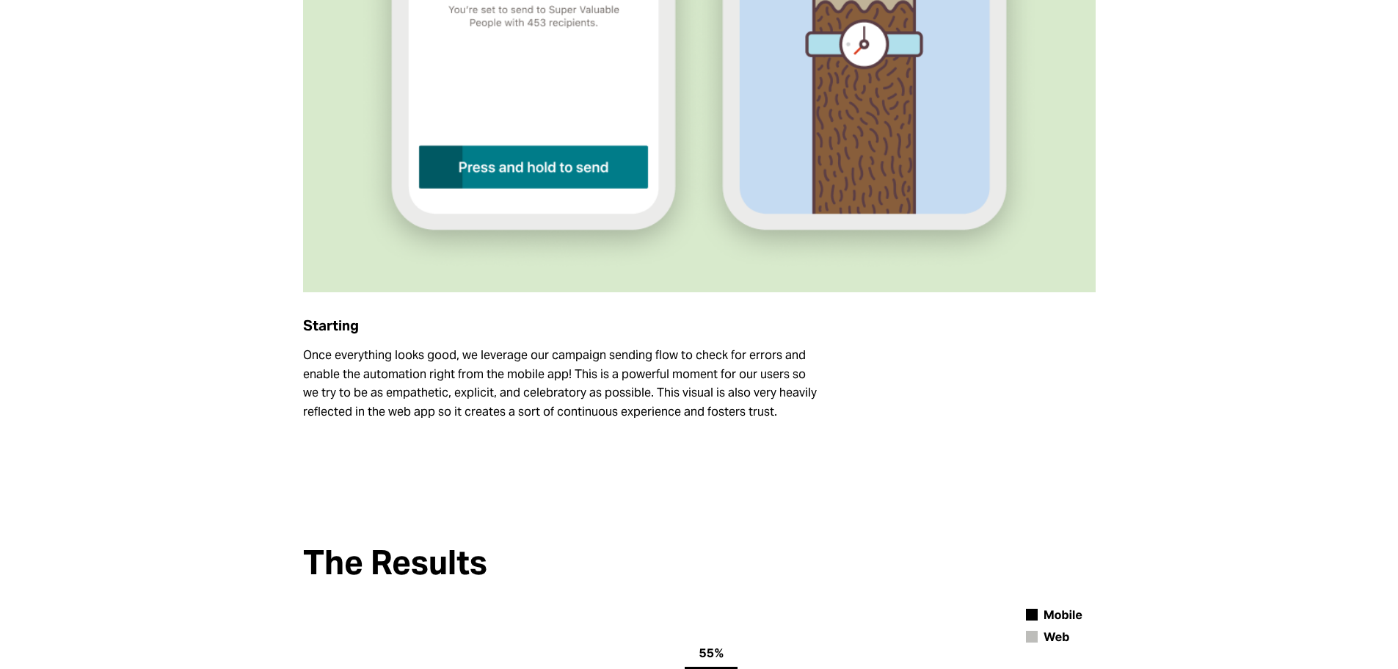
click at [577, 402] on p "Once everything looks good, we leverage our campaign sending flow to check for …" at bounding box center [563, 383] width 520 height 75
drag, startPoint x: 781, startPoint y: 393, endPoint x: 275, endPoint y: 306, distance: 514.0
copy div "Starting Once everything looks good, we leverage our campaign sending flow to c…"
